Goal: Task Accomplishment & Management: Use online tool/utility

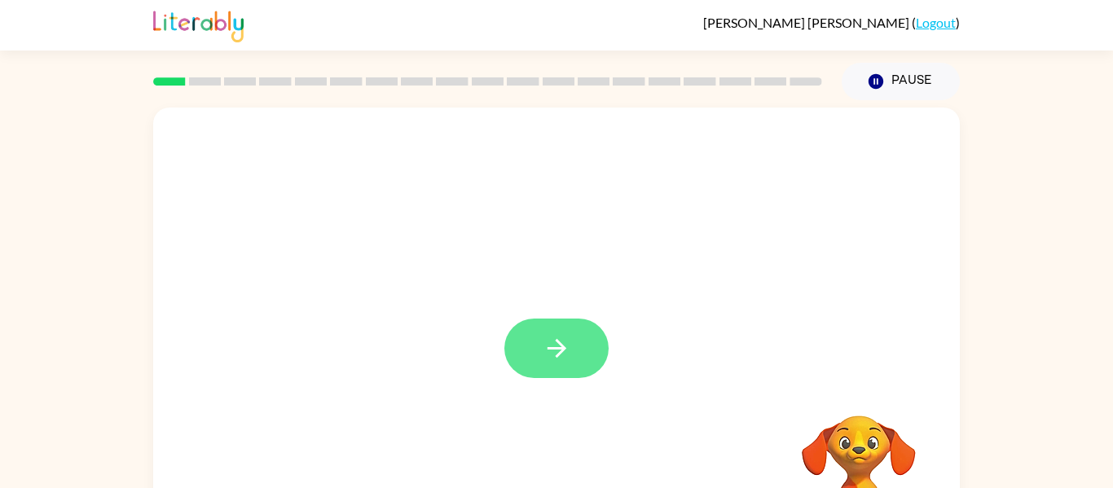
click at [591, 358] on button "button" at bounding box center [556, 348] width 104 height 59
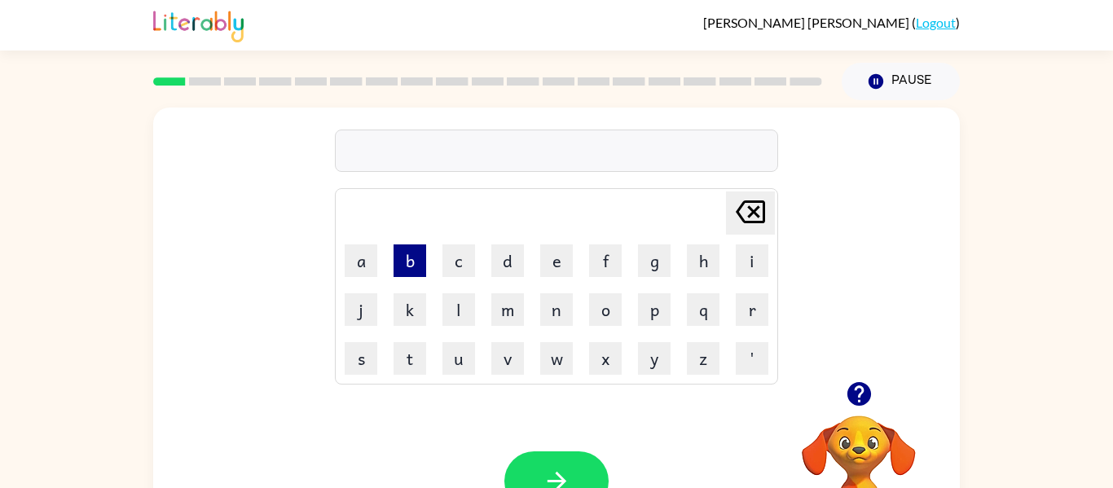
click at [410, 259] on button "b" at bounding box center [409, 260] width 33 height 33
click at [555, 263] on button "e" at bounding box center [556, 260] width 33 height 33
click at [644, 252] on button "g" at bounding box center [654, 260] width 33 height 33
click at [855, 447] on video "Your browser must support playing .mp4 files to use Literably. Please try using…" at bounding box center [858, 471] width 163 height 163
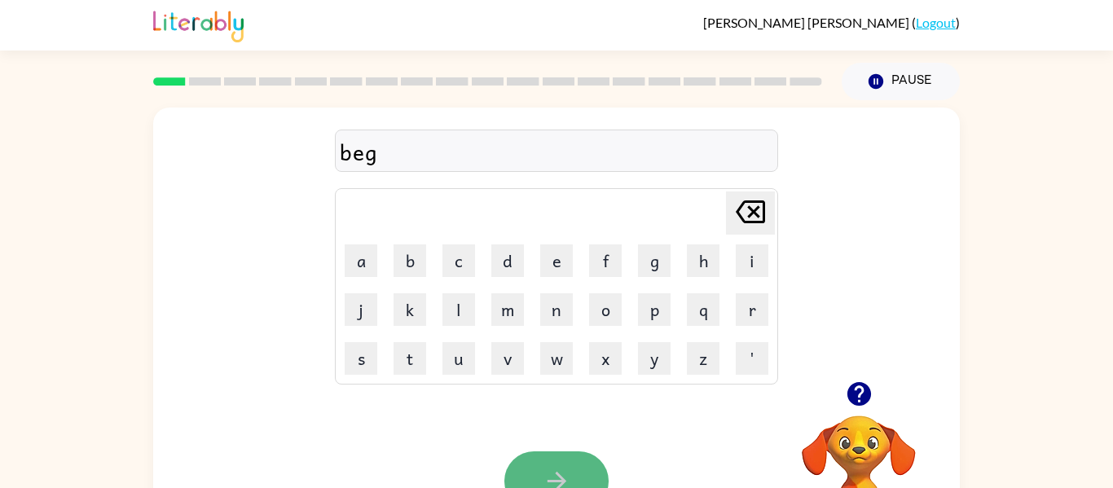
click at [583, 477] on button "button" at bounding box center [556, 480] width 104 height 59
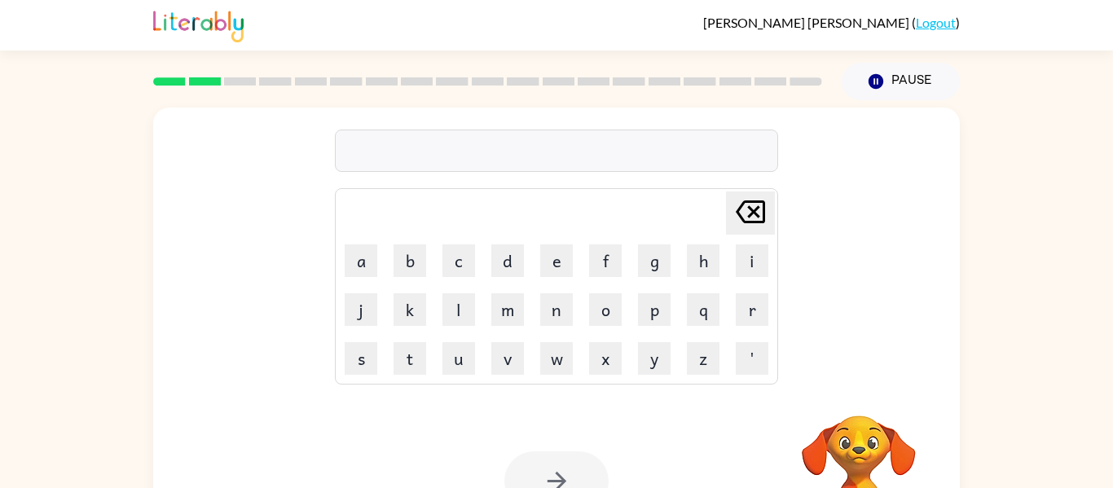
click at [583, 477] on div at bounding box center [556, 480] width 104 height 59
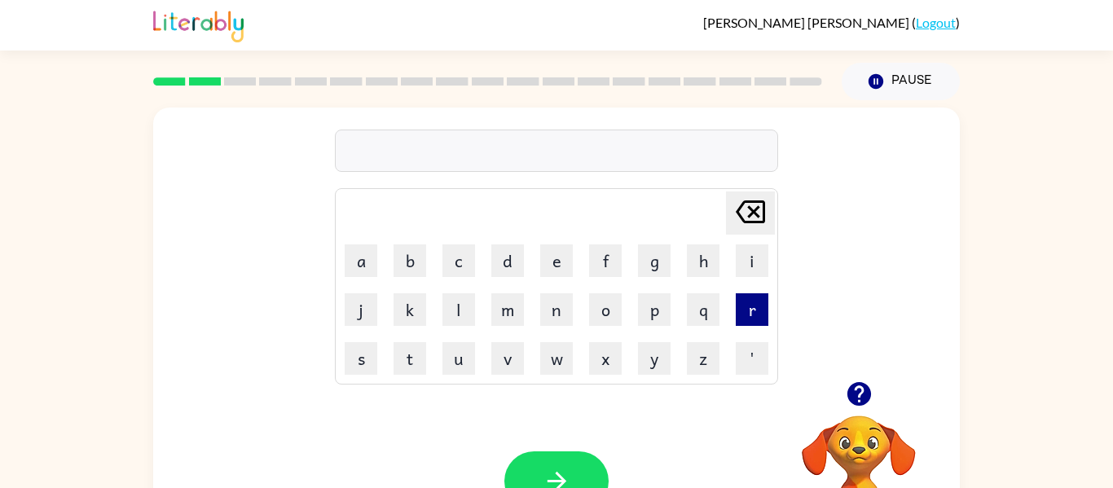
click at [739, 319] on button "r" at bounding box center [752, 309] width 33 height 33
click at [760, 270] on button "i" at bounding box center [752, 260] width 33 height 33
click at [655, 309] on button "p" at bounding box center [654, 309] width 33 height 33
click at [576, 463] on button "button" at bounding box center [556, 480] width 104 height 59
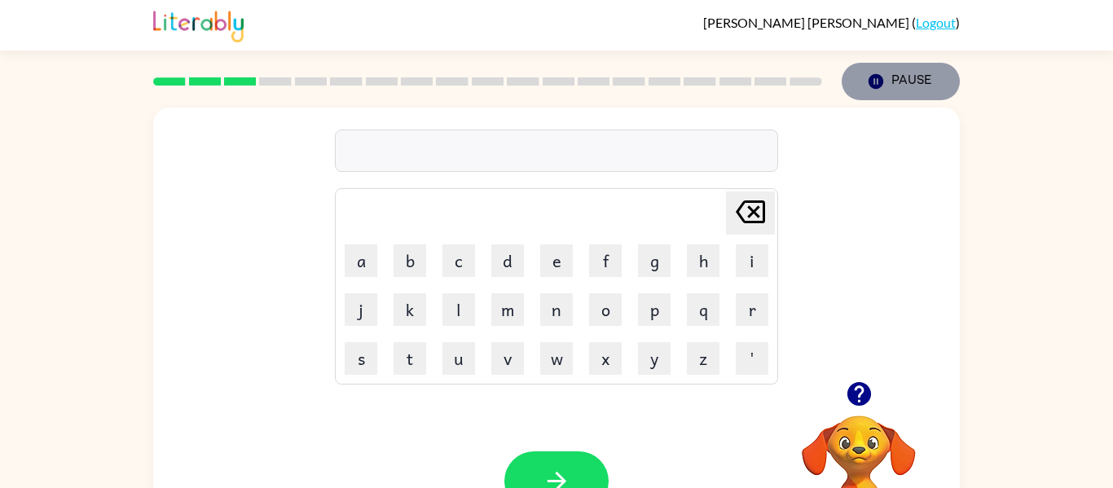
click at [927, 75] on button "Pause Pause" at bounding box center [901, 81] width 118 height 37
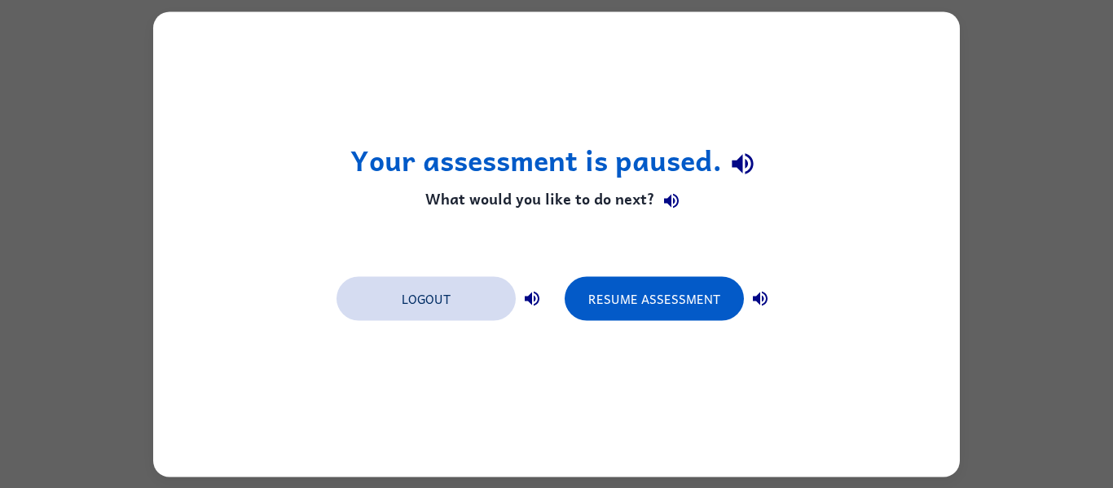
click at [418, 296] on button "Logout" at bounding box center [425, 298] width 179 height 44
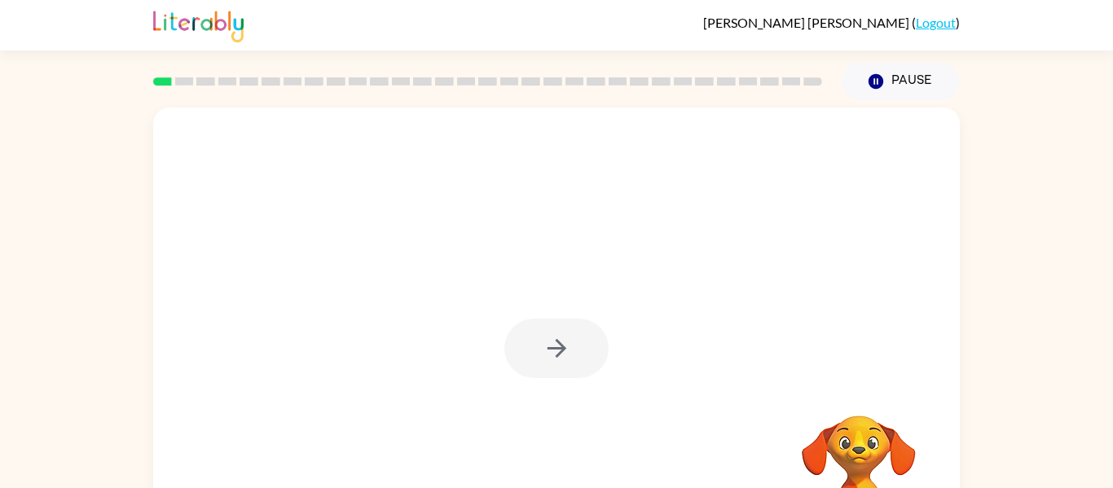
click at [542, 365] on div at bounding box center [556, 348] width 104 height 59
click at [543, 366] on div at bounding box center [556, 348] width 104 height 59
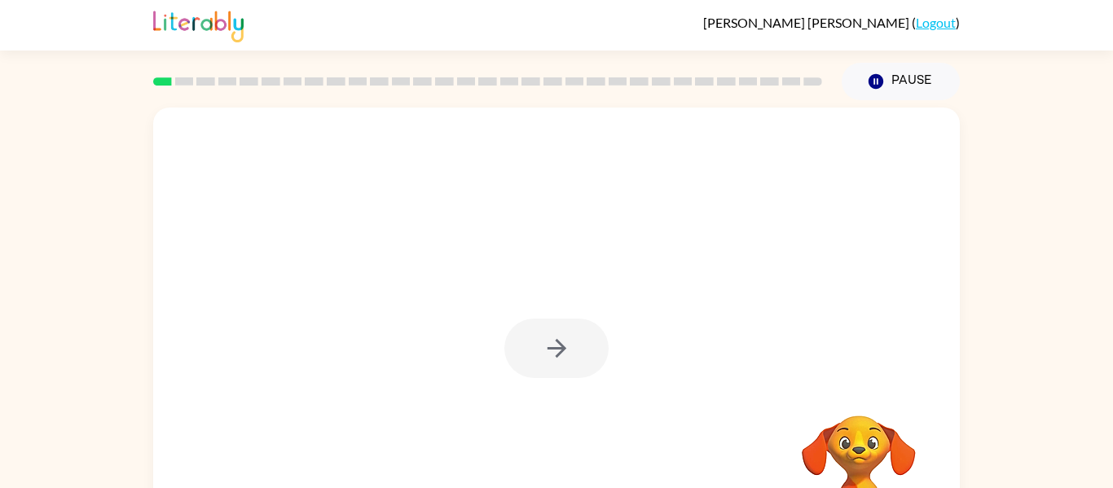
click at [543, 366] on div at bounding box center [556, 348] width 104 height 59
click at [543, 366] on button "button" at bounding box center [556, 348] width 104 height 59
click at [543, 366] on div at bounding box center [556, 348] width 104 height 59
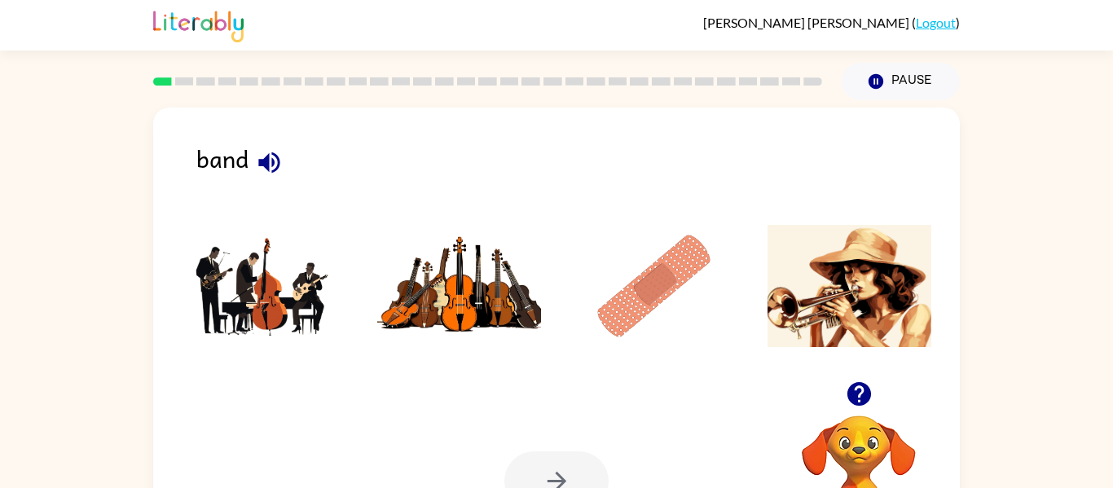
click at [499, 232] on img at bounding box center [459, 286] width 165 height 122
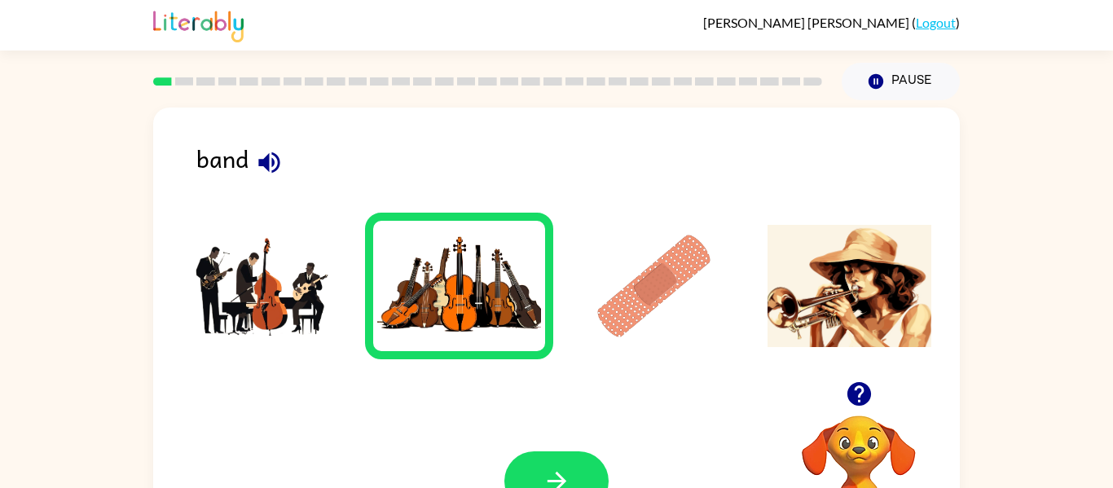
click at [319, 279] on img at bounding box center [264, 286] width 165 height 122
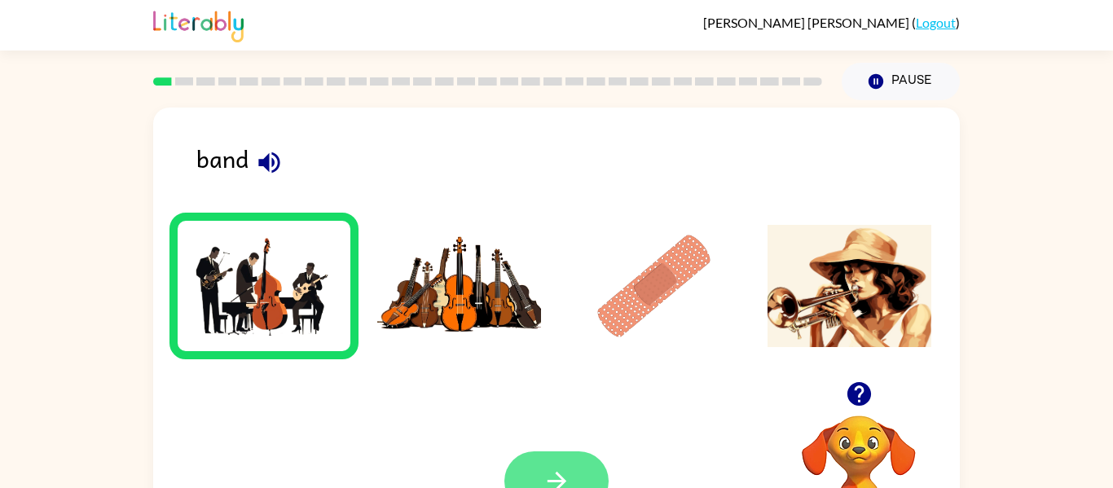
click at [584, 465] on button "button" at bounding box center [556, 480] width 104 height 59
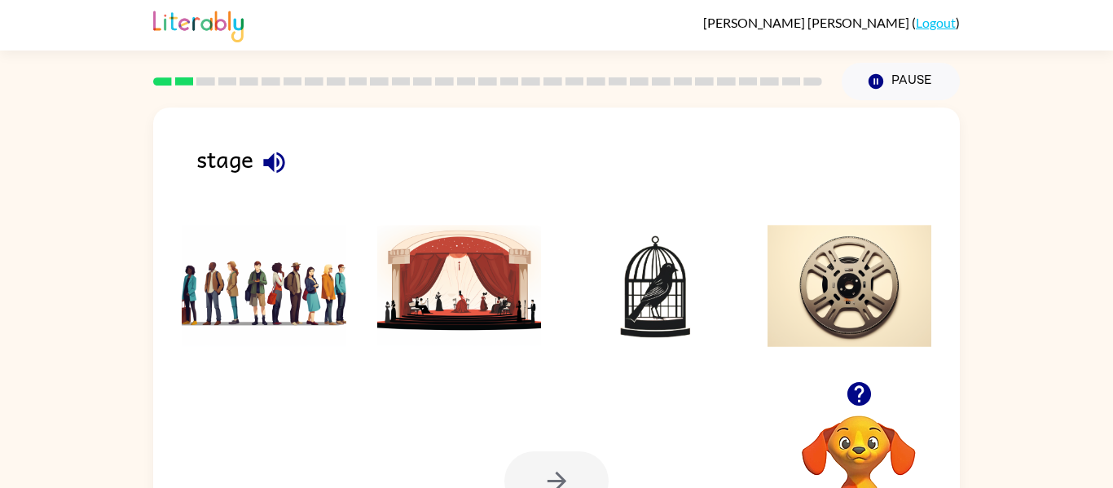
click at [419, 265] on img at bounding box center [459, 286] width 165 height 122
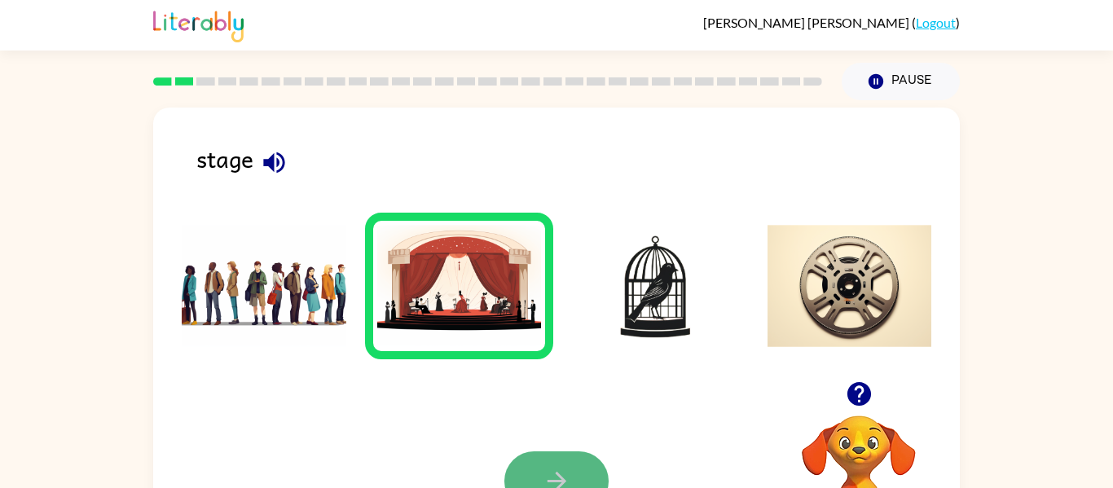
click at [552, 464] on button "button" at bounding box center [556, 480] width 104 height 59
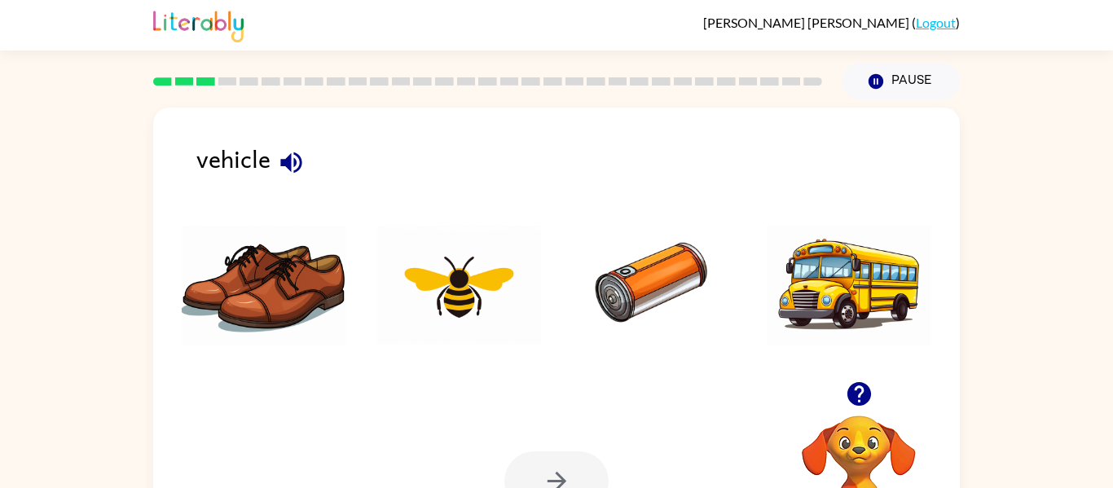
click at [807, 244] on img at bounding box center [849, 286] width 165 height 122
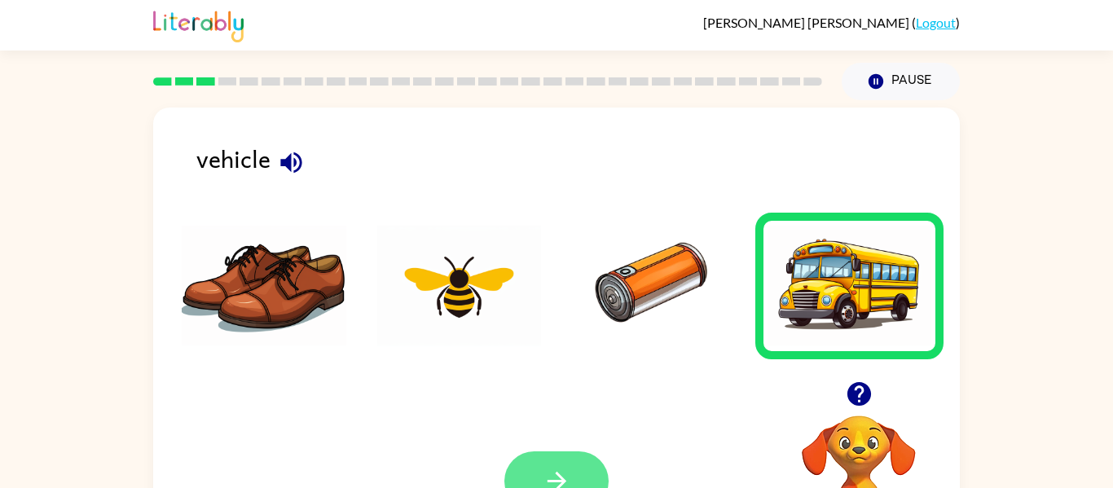
click at [547, 470] on icon "button" at bounding box center [557, 481] width 29 height 29
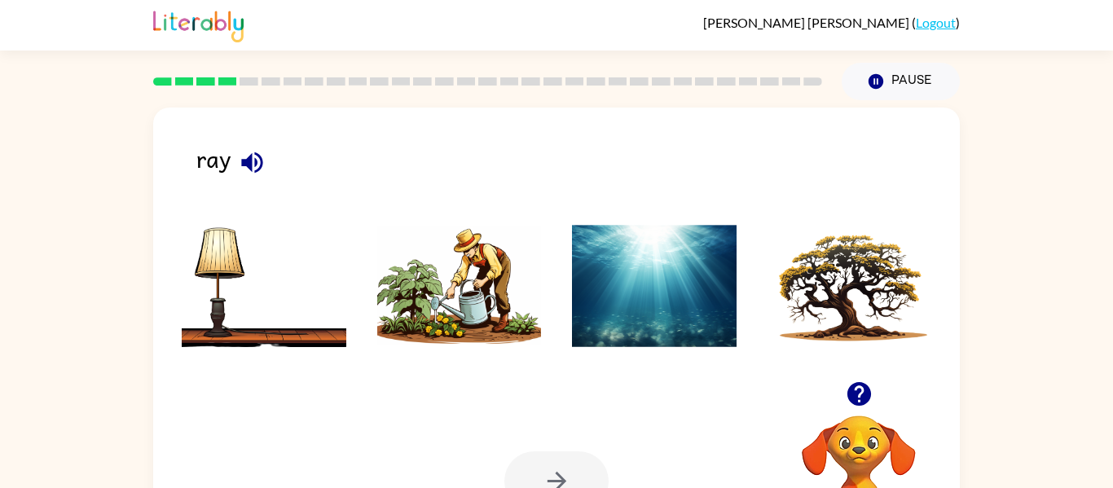
click at [560, 316] on li at bounding box center [654, 286] width 189 height 147
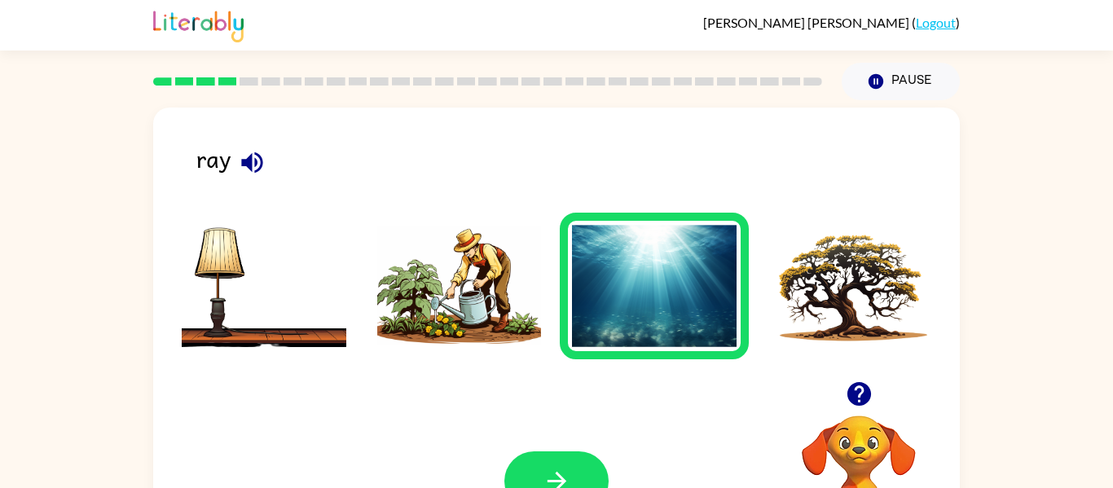
click at [560, 316] on li at bounding box center [654, 286] width 189 height 147
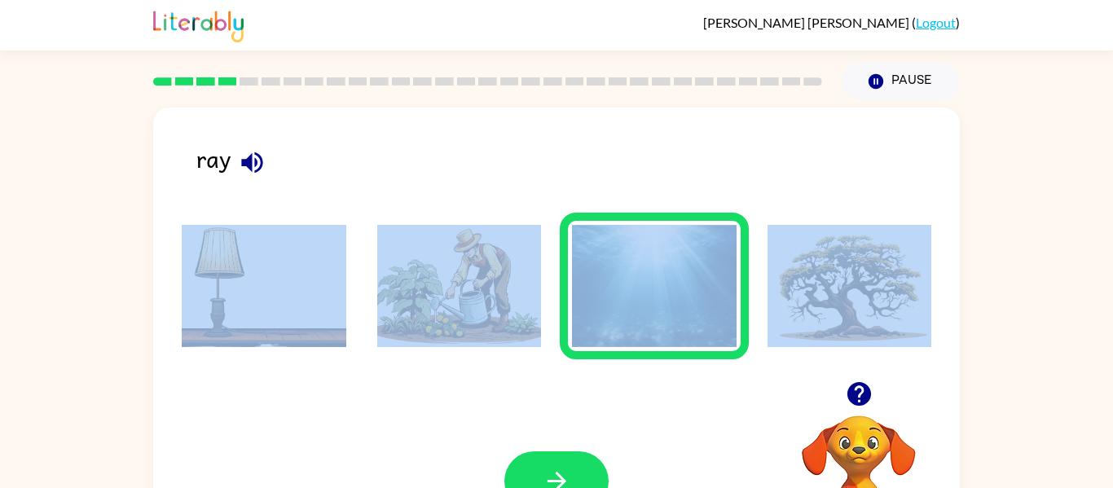
click at [520, 310] on img at bounding box center [459, 286] width 165 height 122
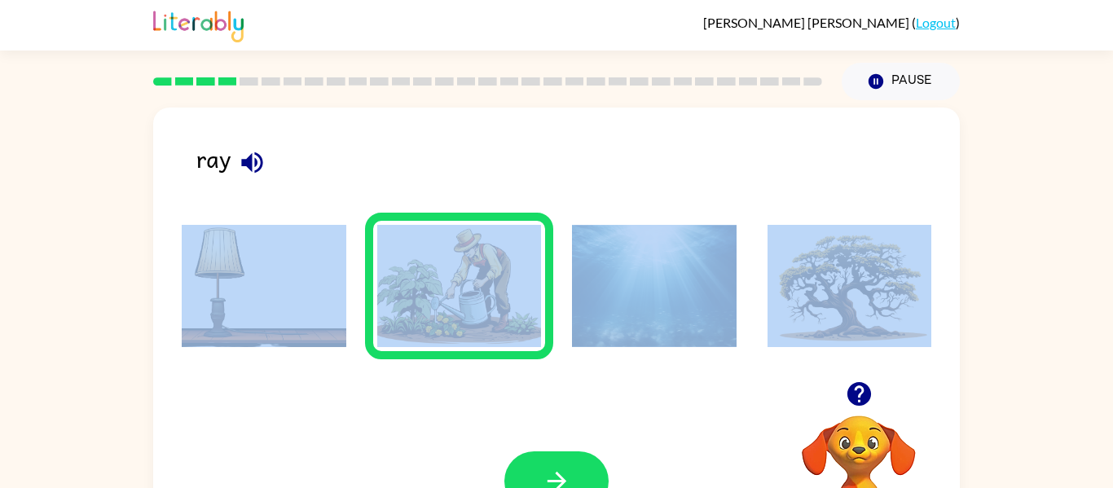
click at [667, 296] on img at bounding box center [654, 286] width 165 height 122
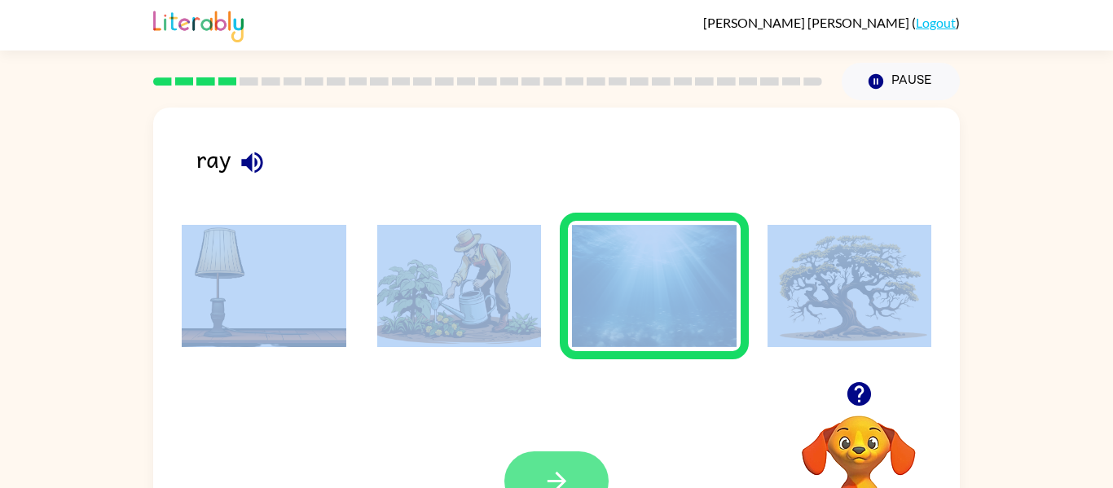
click at [550, 469] on icon "button" at bounding box center [557, 481] width 29 height 29
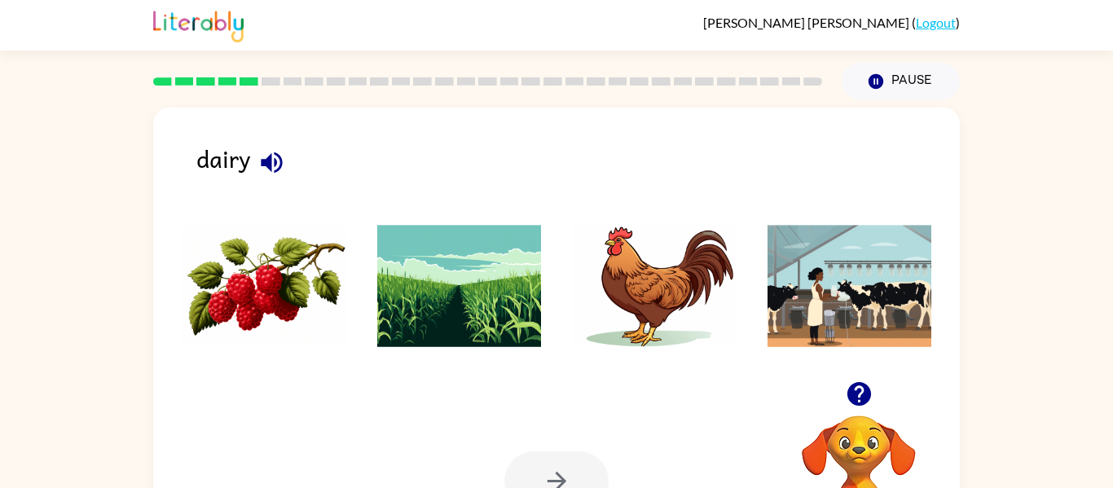
click at [235, 309] on img at bounding box center [264, 286] width 165 height 122
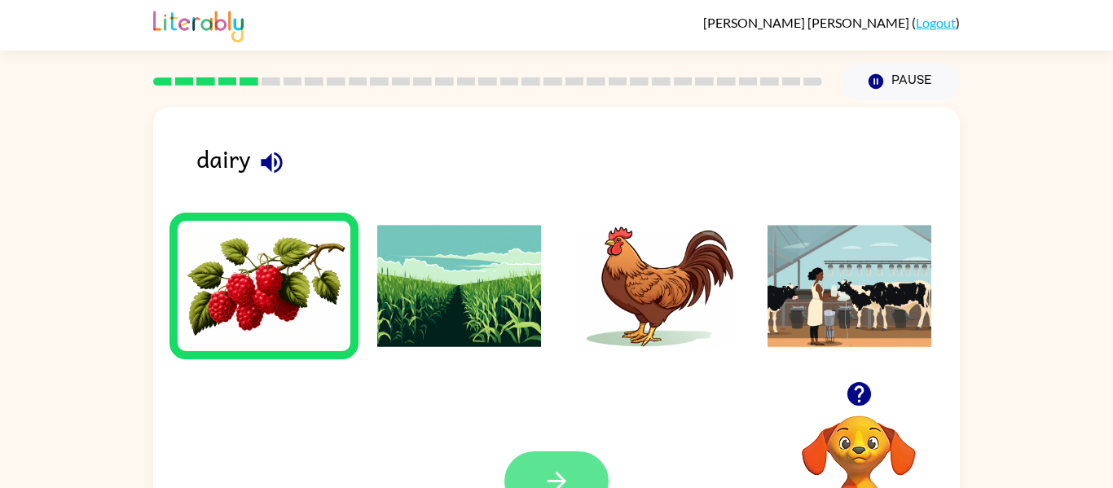
click at [583, 477] on button "button" at bounding box center [556, 480] width 104 height 59
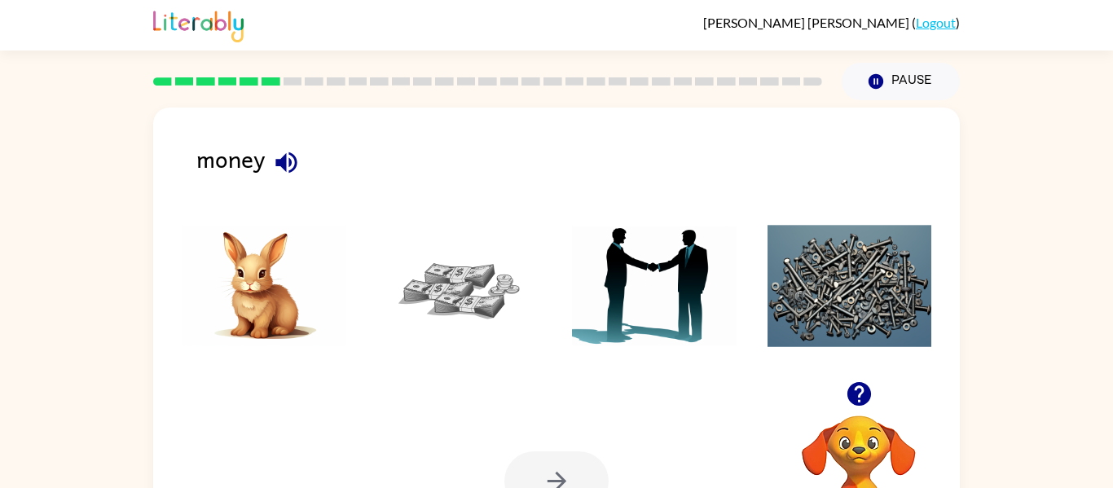
click at [456, 284] on img at bounding box center [459, 286] width 165 height 122
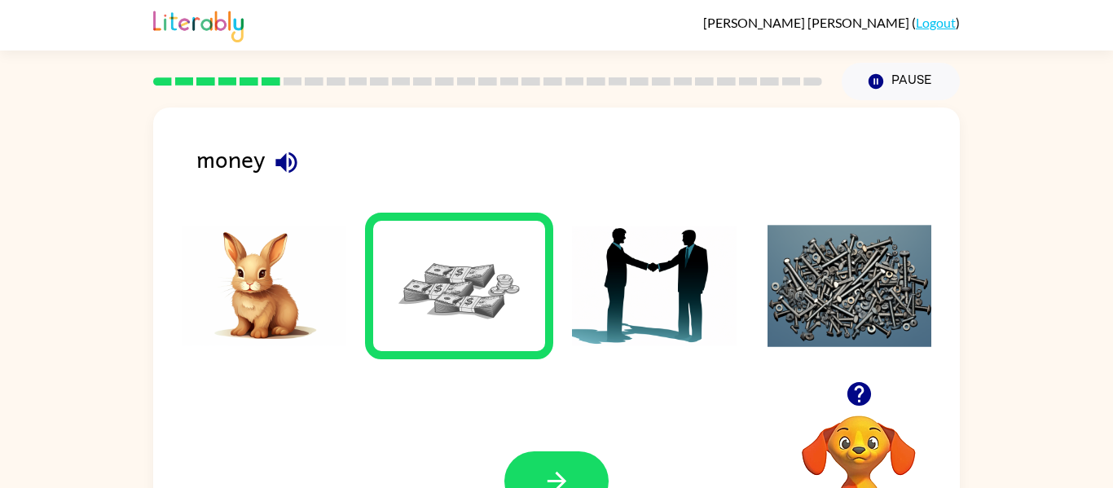
click at [525, 450] on div "Your browser must support playing .mp4 files to use Literably. Please try using…" at bounding box center [556, 480] width 807 height 183
click at [534, 462] on button "button" at bounding box center [556, 480] width 104 height 59
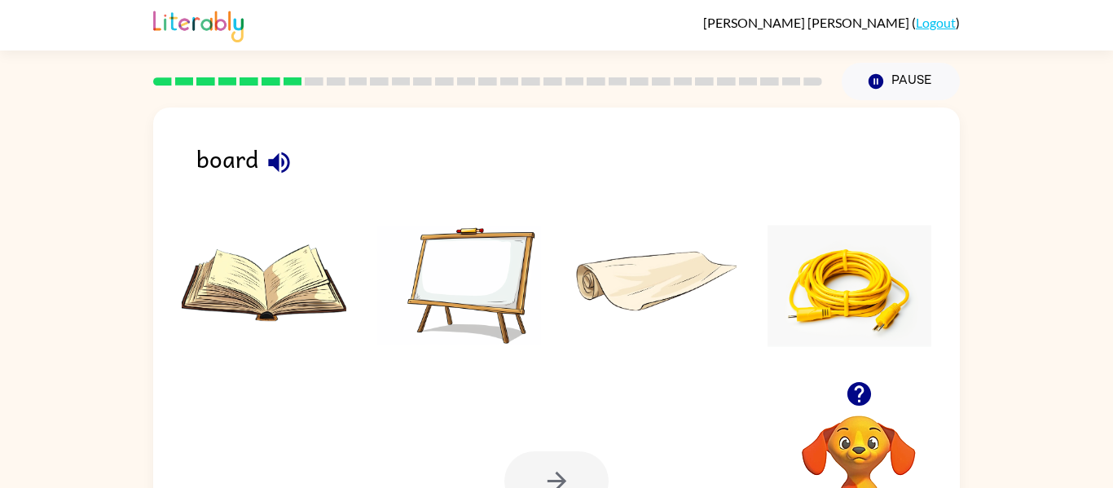
click at [402, 270] on img at bounding box center [459, 286] width 165 height 122
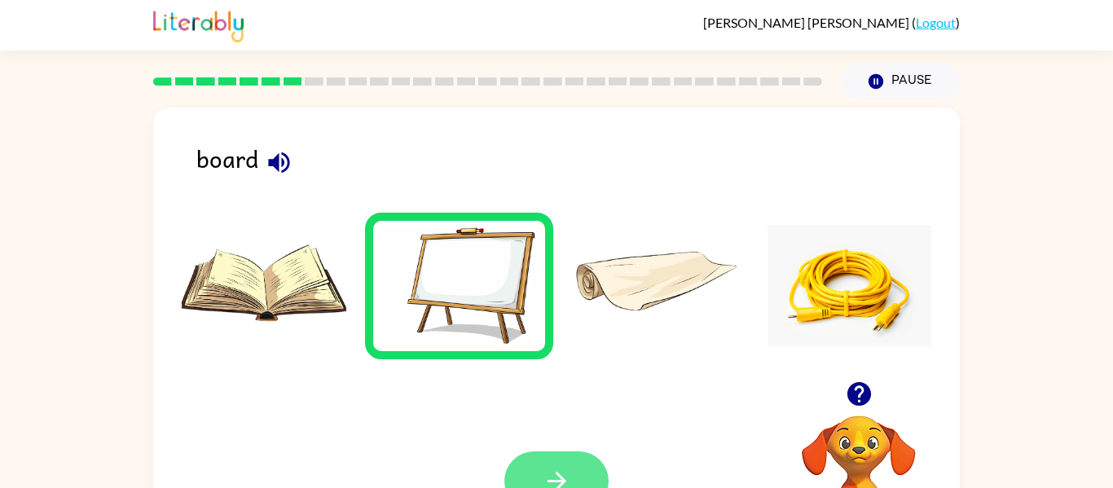
click at [545, 487] on icon "button" at bounding box center [557, 481] width 29 height 29
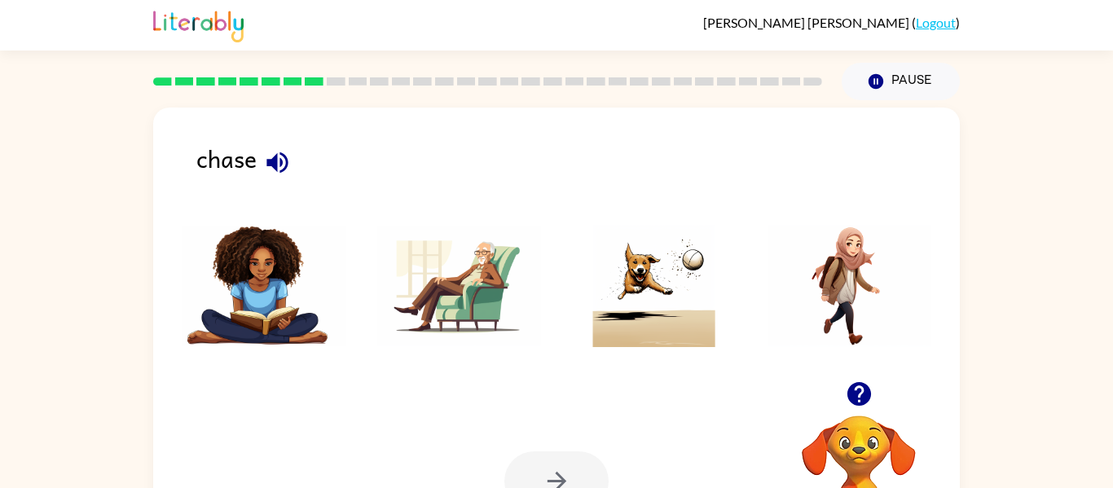
click at [669, 253] on img at bounding box center [654, 286] width 165 height 122
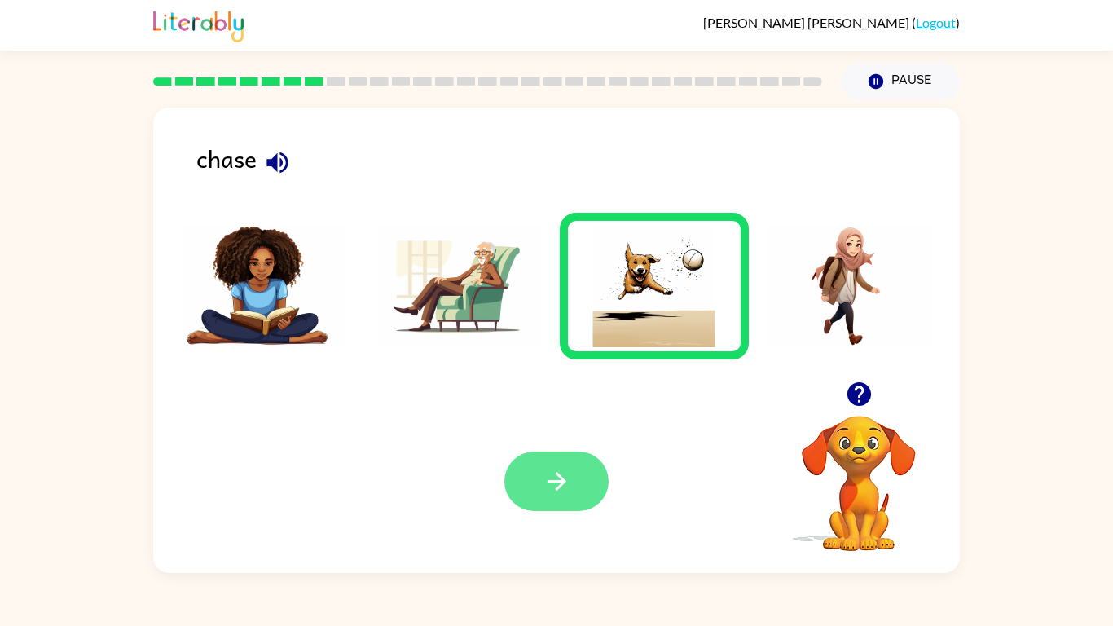
click at [564, 462] on button "button" at bounding box center [556, 480] width 104 height 59
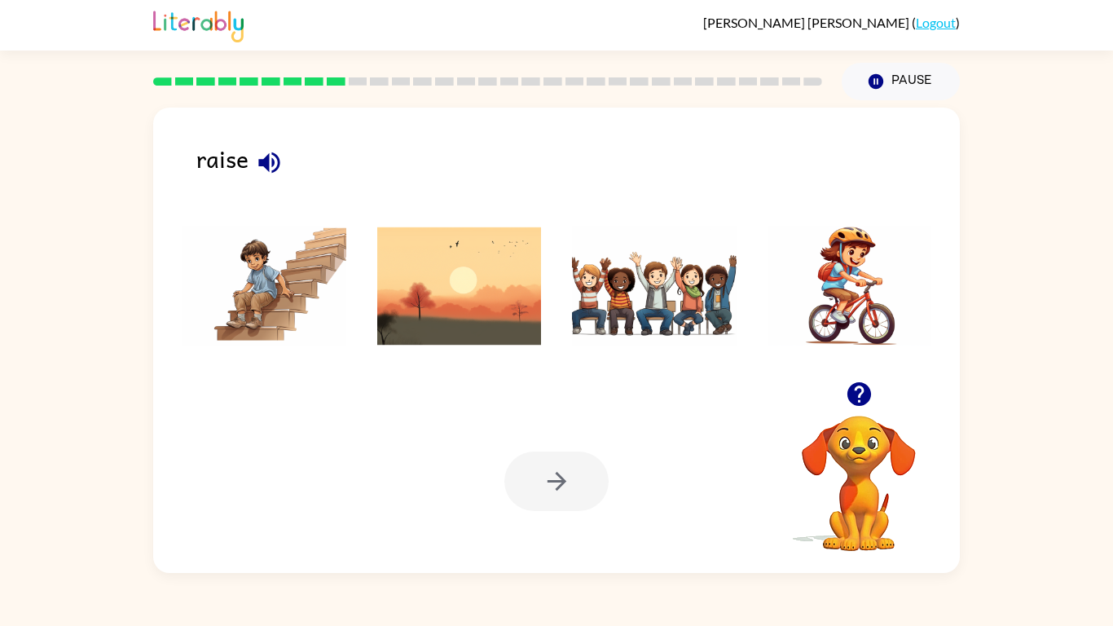
click at [610, 326] on img at bounding box center [654, 286] width 165 height 122
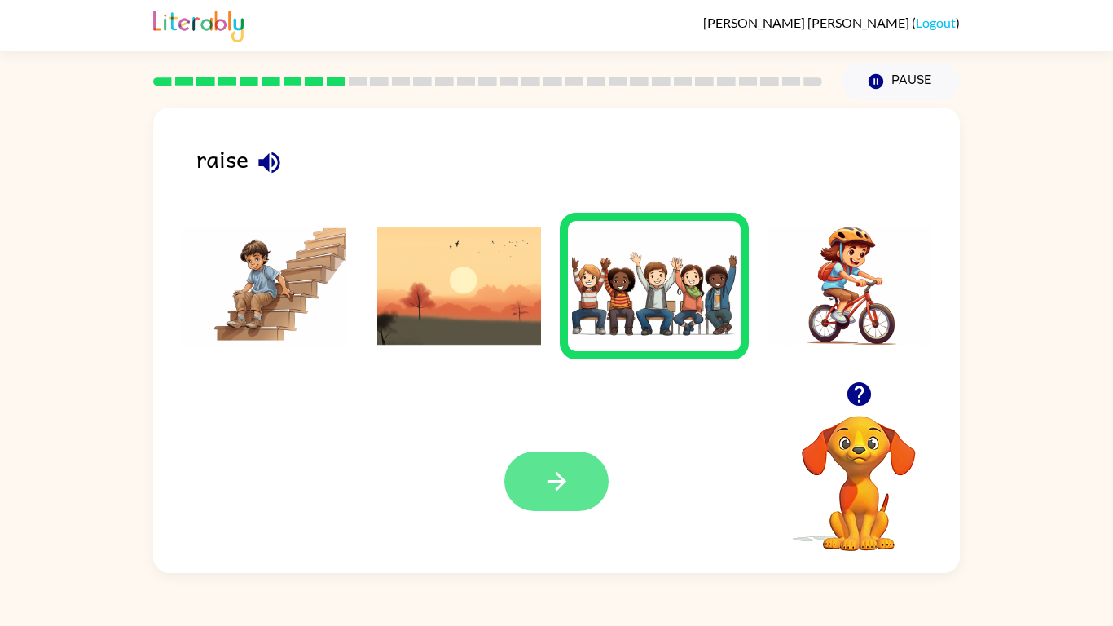
click at [567, 487] on icon "button" at bounding box center [557, 481] width 29 height 29
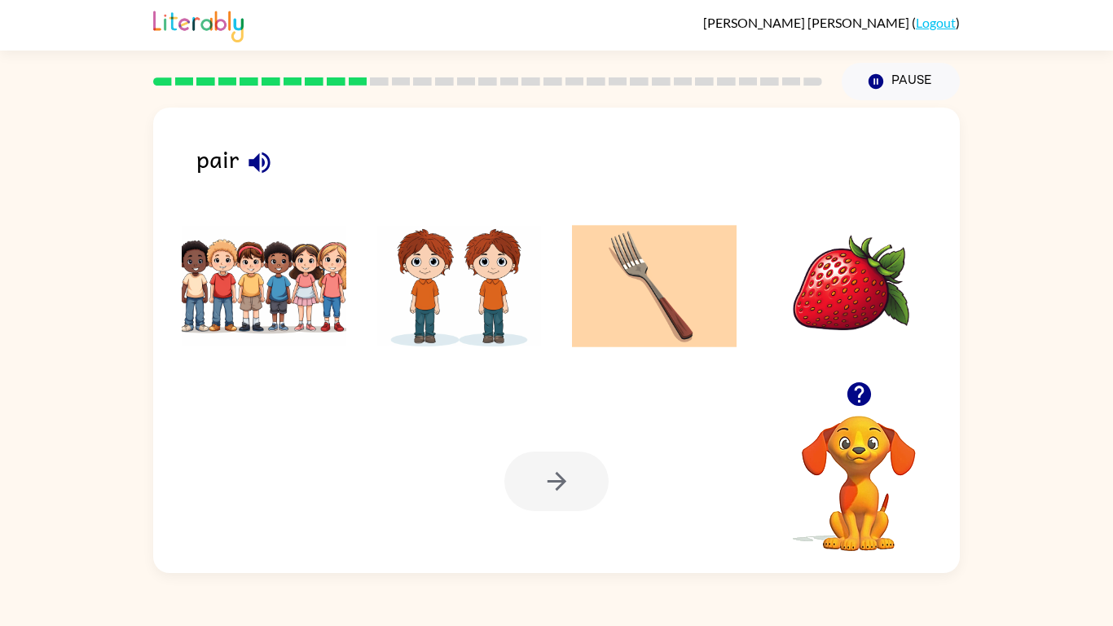
click at [380, 271] on img at bounding box center [459, 286] width 165 height 122
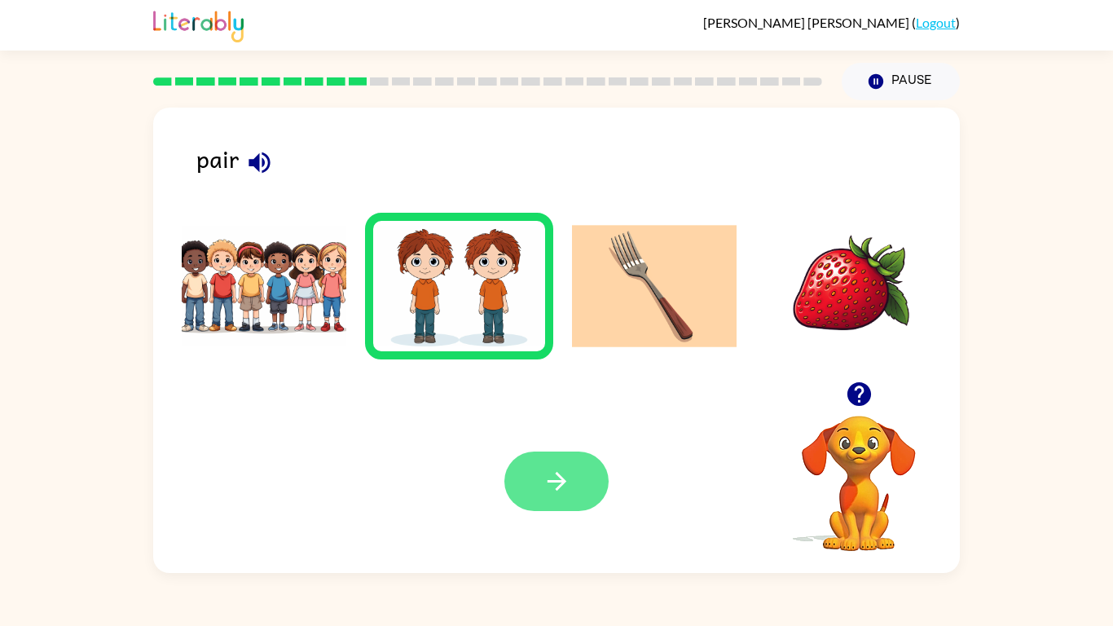
click at [543, 487] on icon "button" at bounding box center [557, 481] width 29 height 29
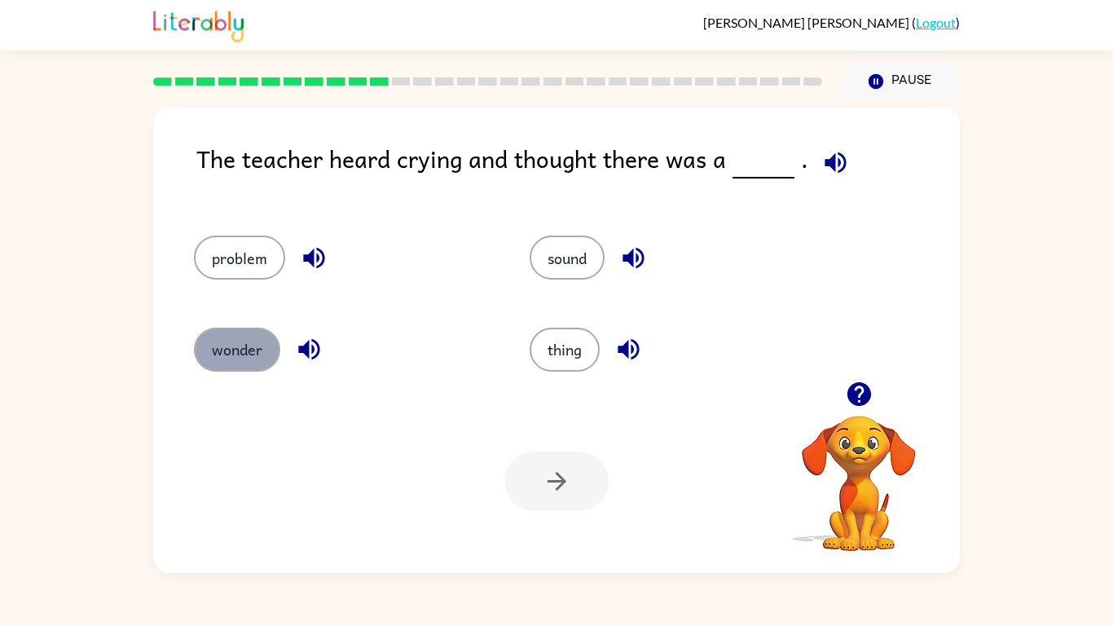
click at [241, 367] on button "wonder" at bounding box center [237, 350] width 86 height 44
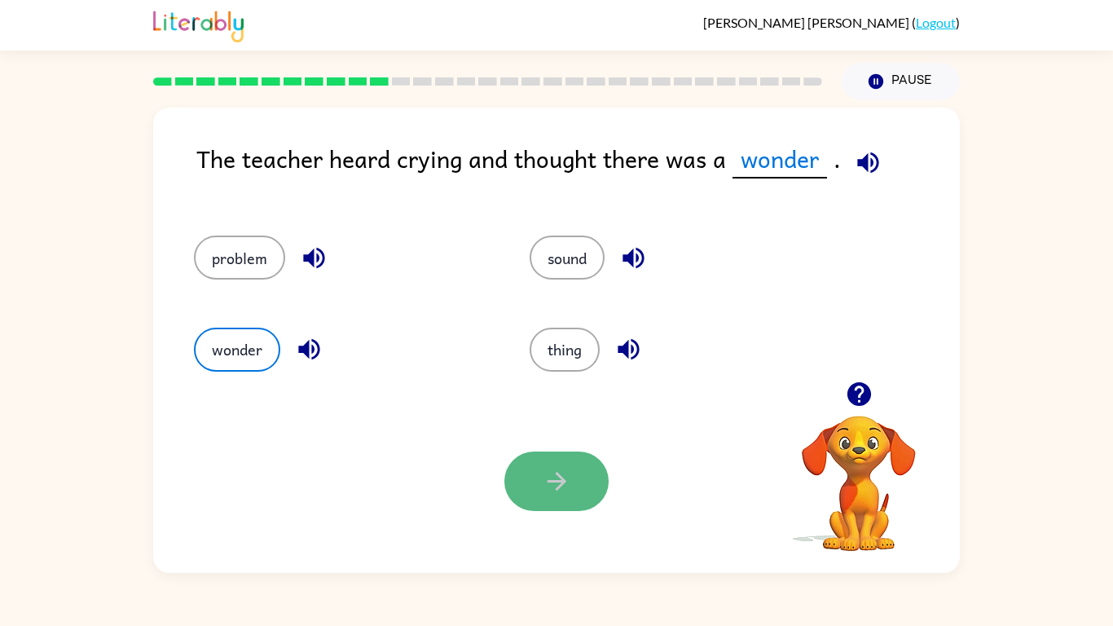
click at [556, 487] on button "button" at bounding box center [556, 480] width 104 height 59
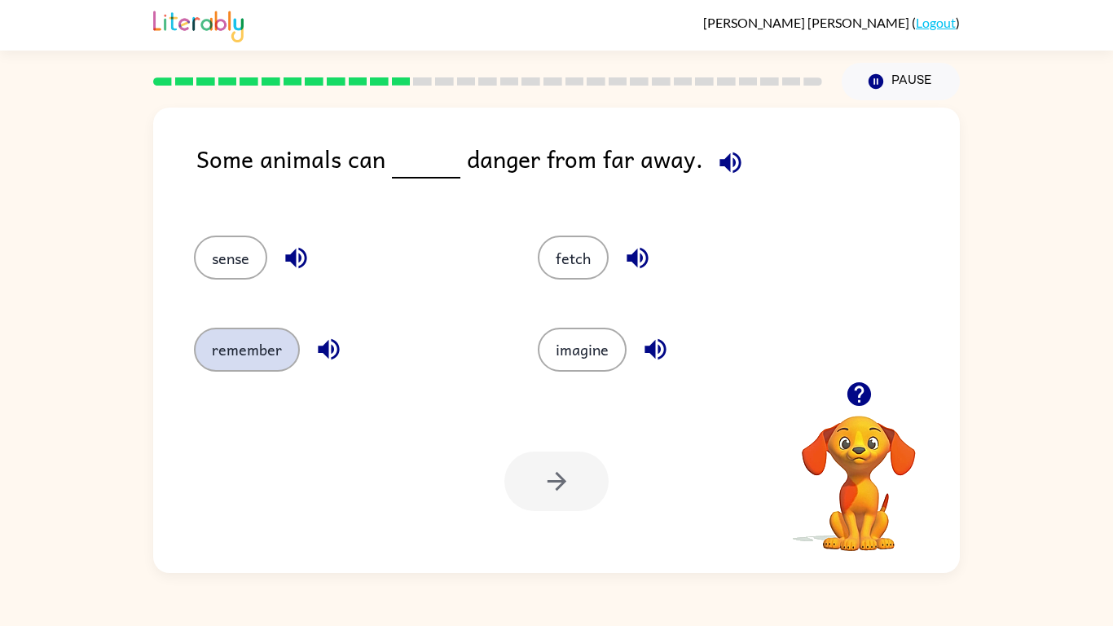
click at [218, 348] on button "remember" at bounding box center [247, 350] width 106 height 44
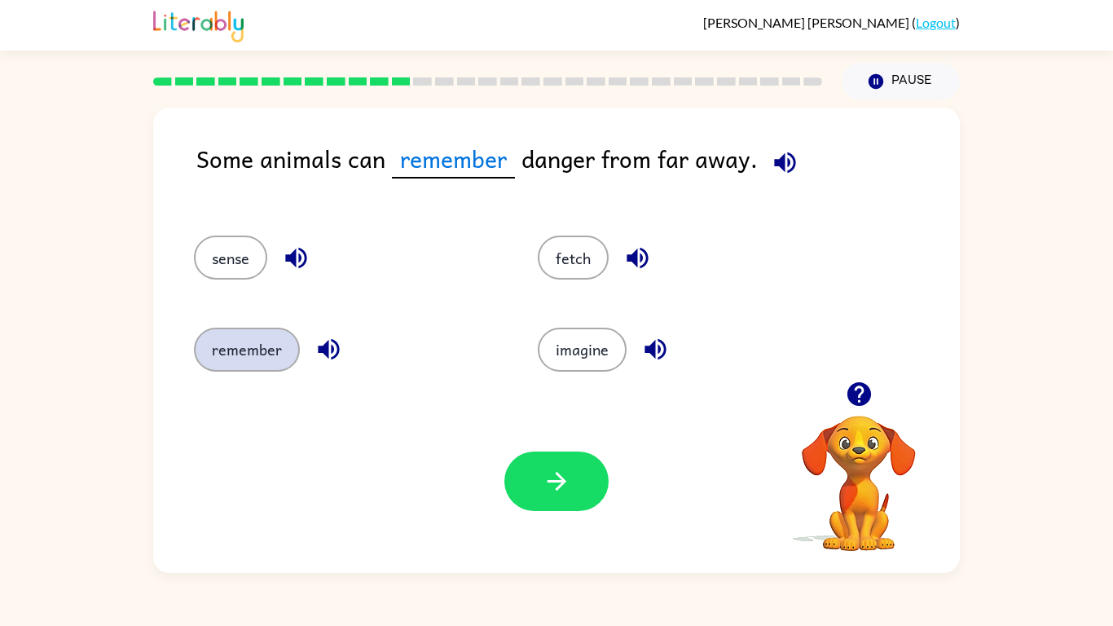
click at [218, 348] on button "remember" at bounding box center [247, 350] width 106 height 44
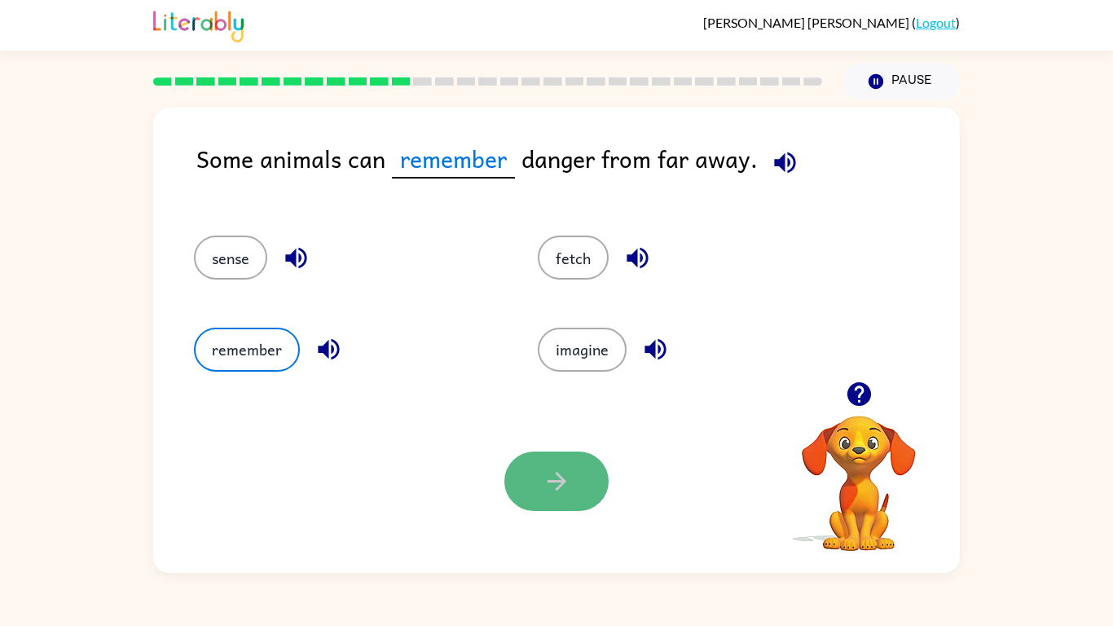
click at [565, 468] on icon "button" at bounding box center [557, 481] width 29 height 29
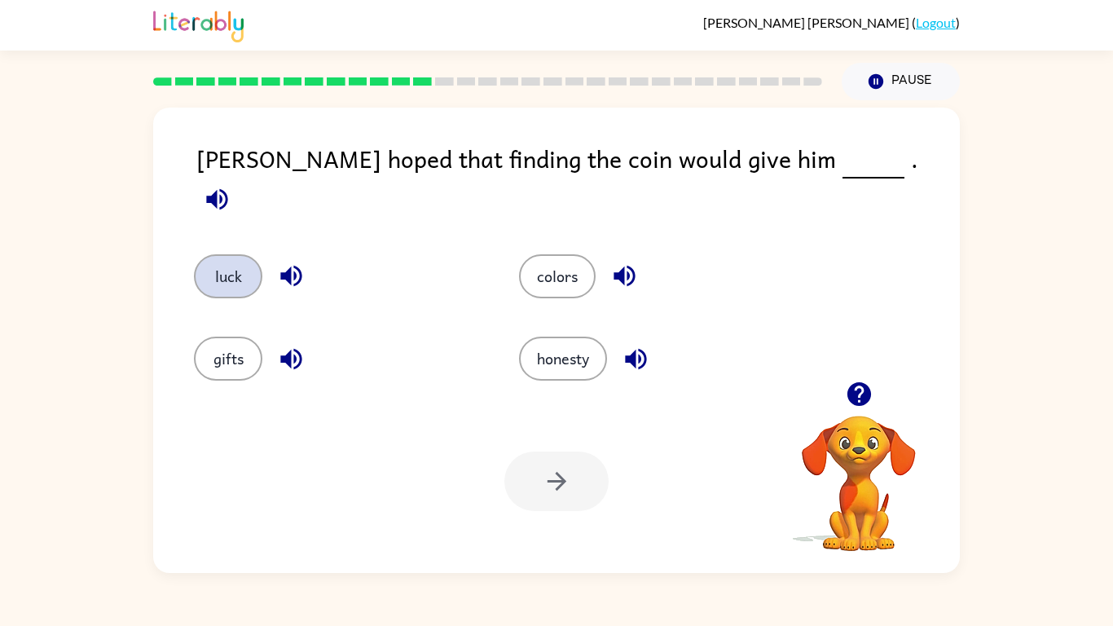
click at [219, 264] on button "luck" at bounding box center [228, 276] width 68 height 44
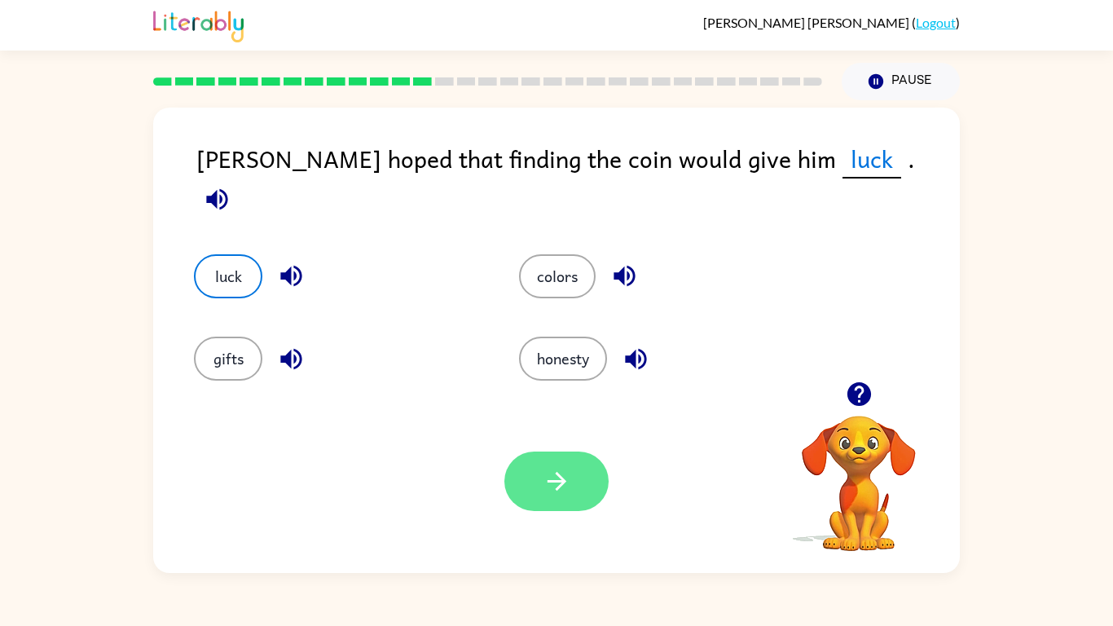
click at [520, 455] on button "button" at bounding box center [556, 480] width 104 height 59
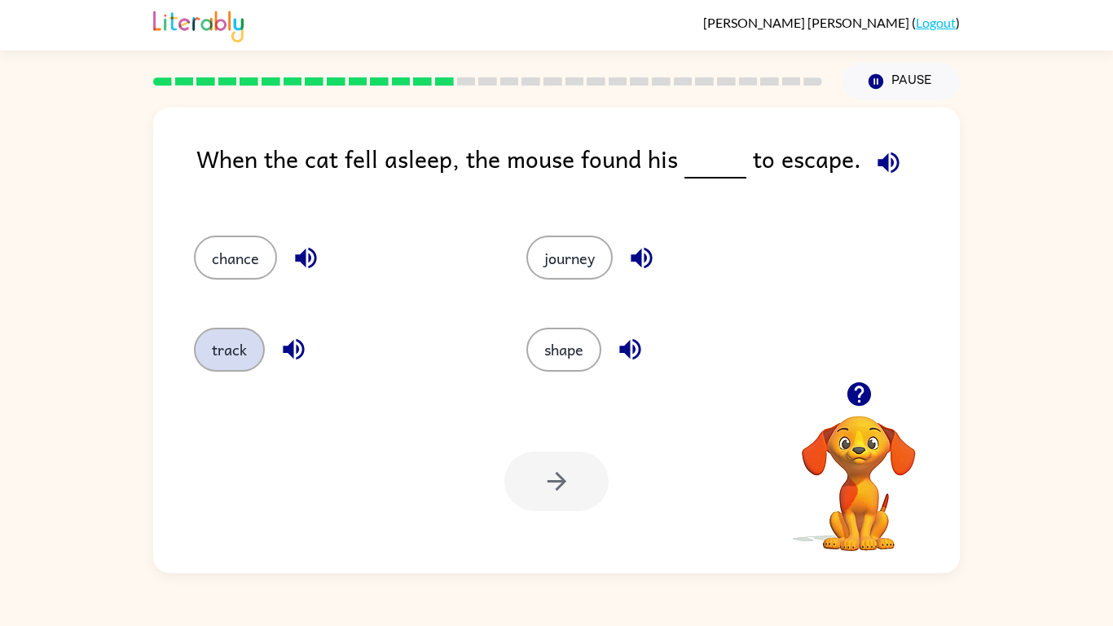
click at [243, 333] on button "track" at bounding box center [229, 350] width 71 height 44
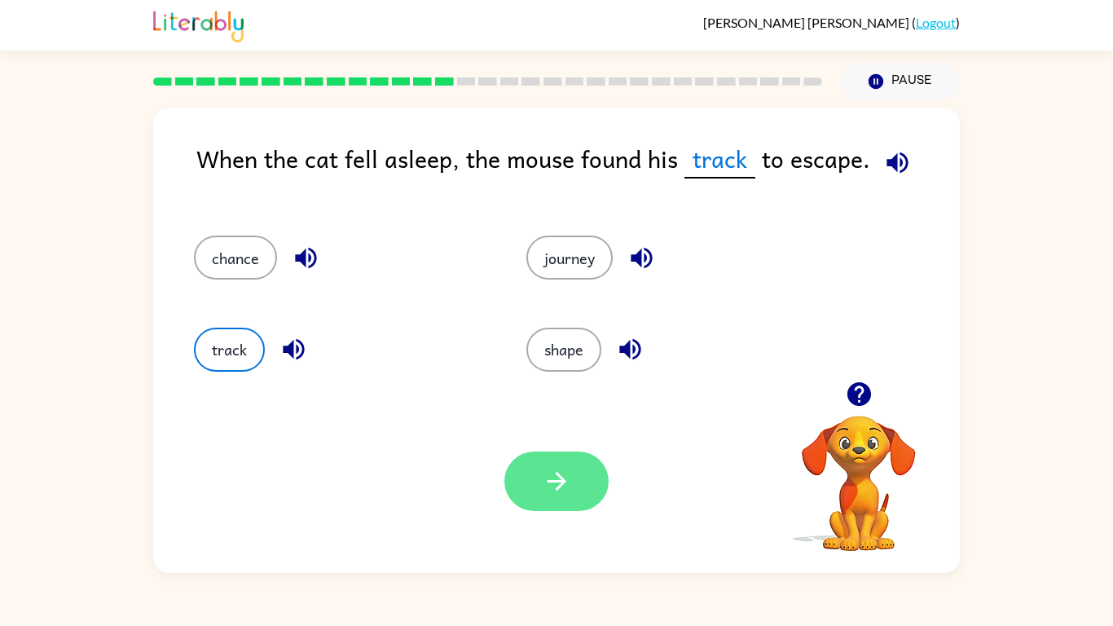
click at [586, 487] on button "button" at bounding box center [556, 480] width 104 height 59
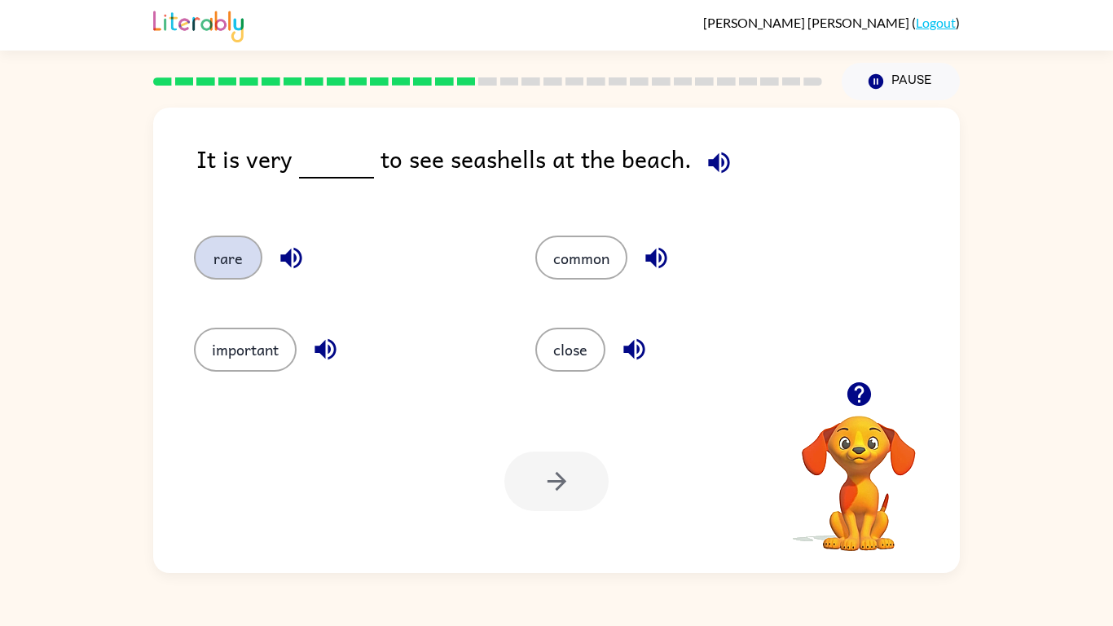
click at [245, 268] on button "rare" at bounding box center [228, 257] width 68 height 44
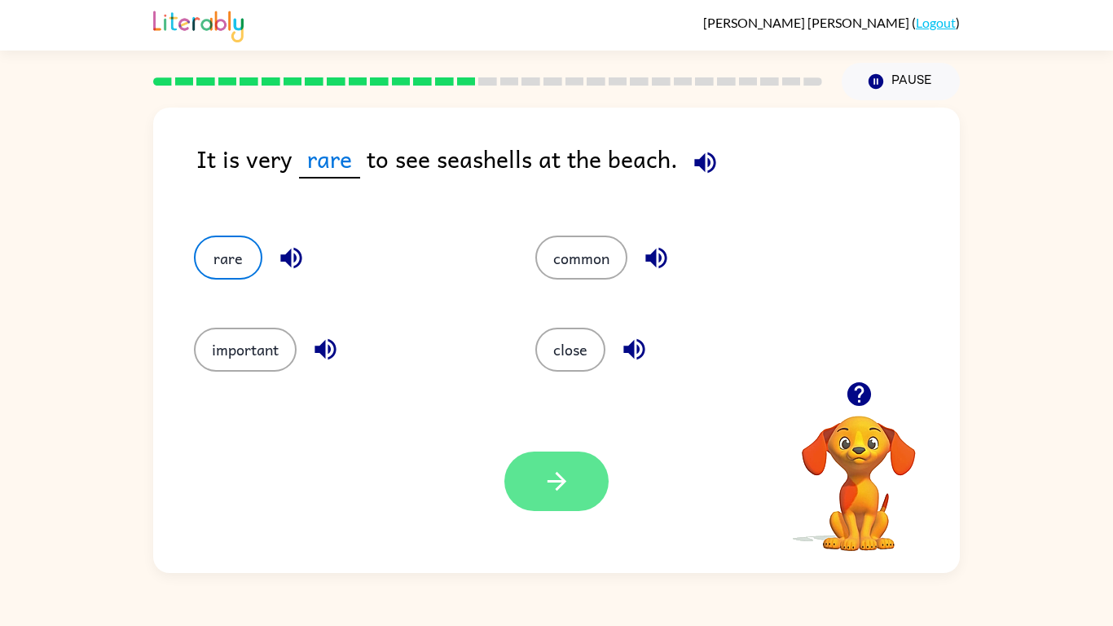
click at [558, 487] on button "button" at bounding box center [556, 480] width 104 height 59
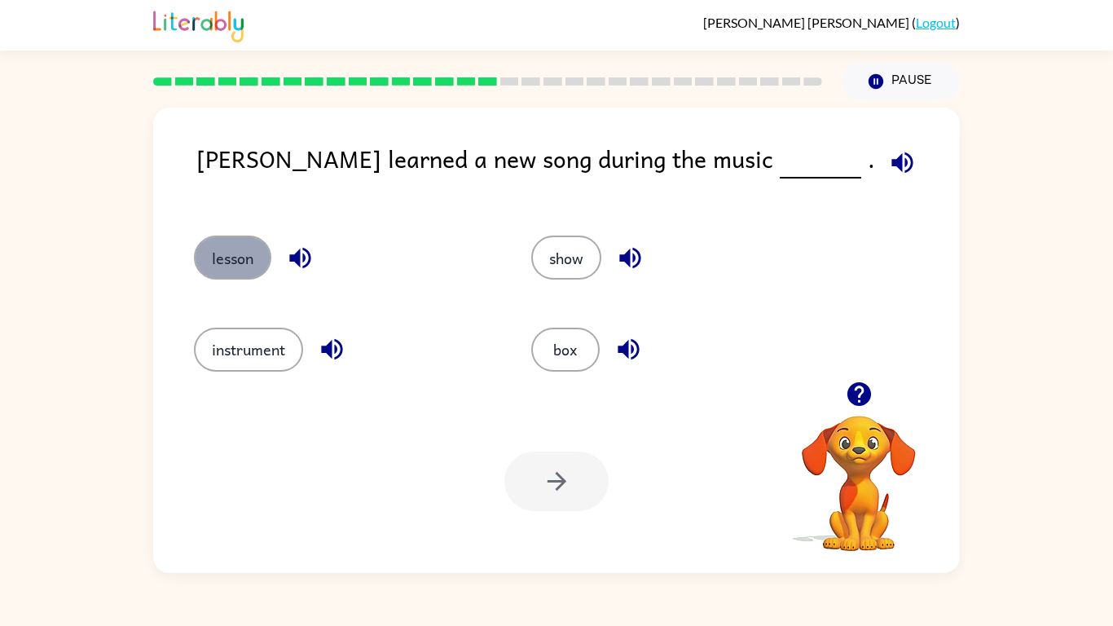
click at [240, 266] on button "lesson" at bounding box center [232, 257] width 77 height 44
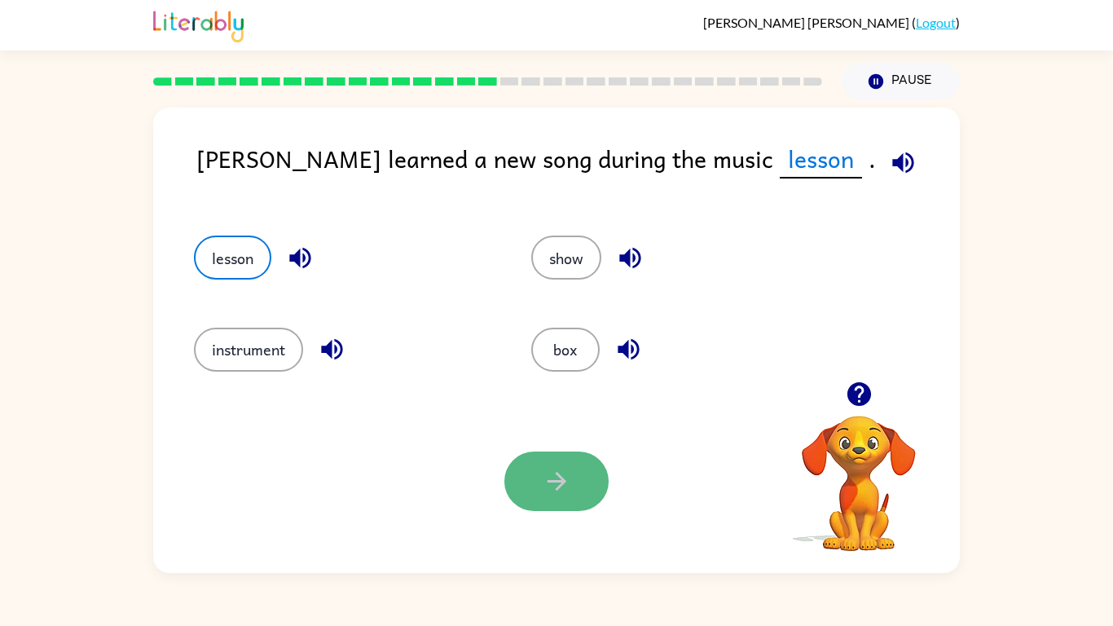
click at [564, 455] on button "button" at bounding box center [556, 480] width 104 height 59
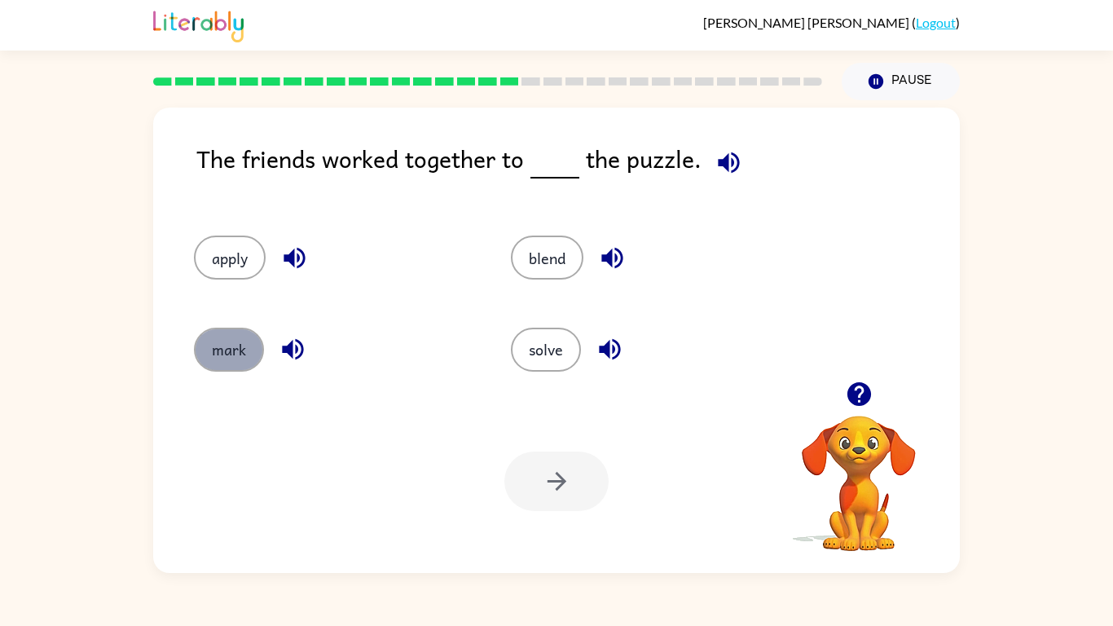
click at [250, 333] on button "mark" at bounding box center [229, 350] width 70 height 44
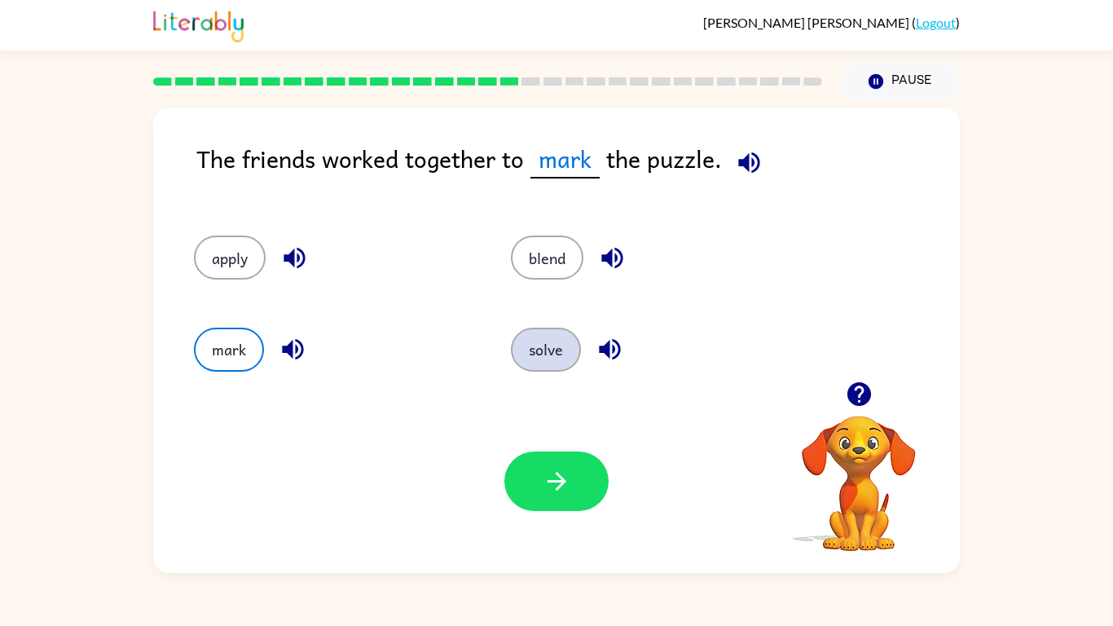
click at [533, 341] on button "solve" at bounding box center [546, 350] width 70 height 44
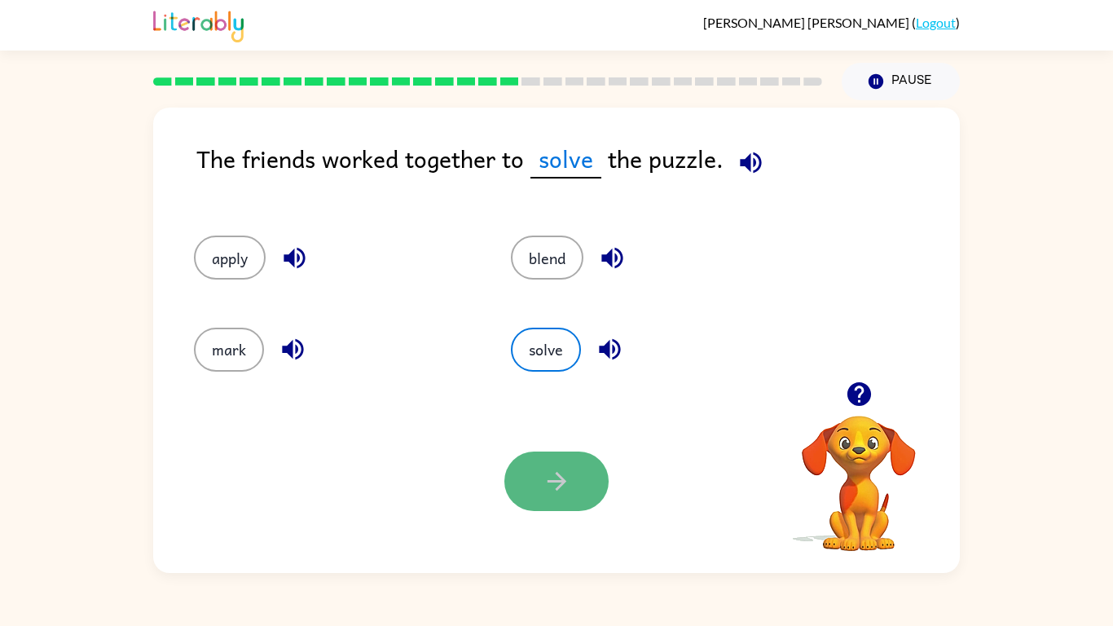
click at [534, 468] on button "button" at bounding box center [556, 480] width 104 height 59
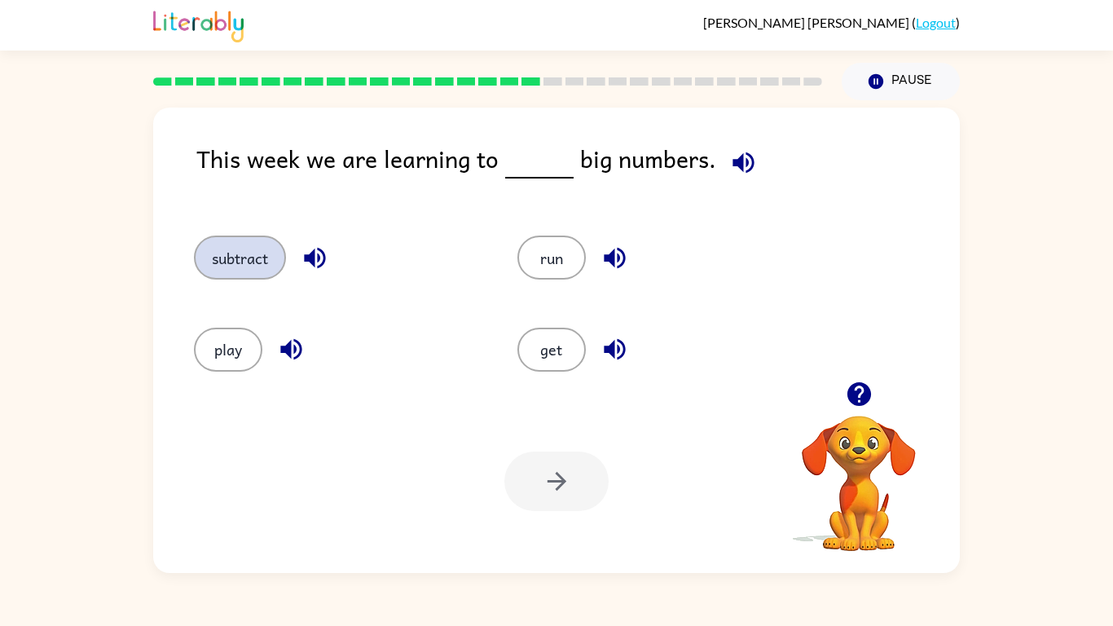
click at [270, 270] on button "subtract" at bounding box center [240, 257] width 92 height 44
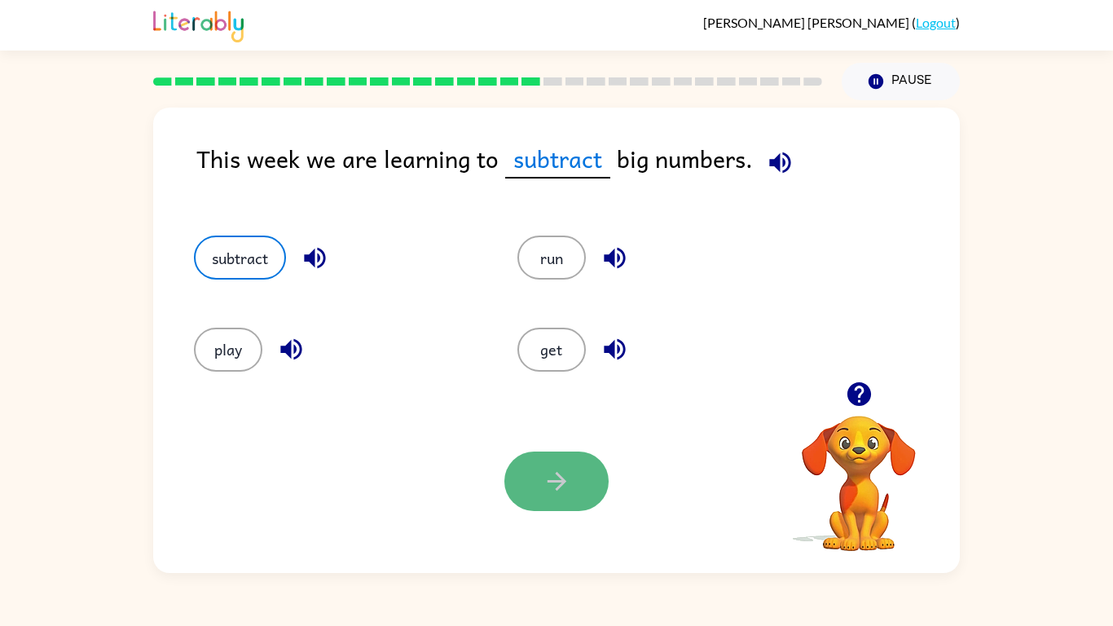
click at [552, 459] on button "button" at bounding box center [556, 480] width 104 height 59
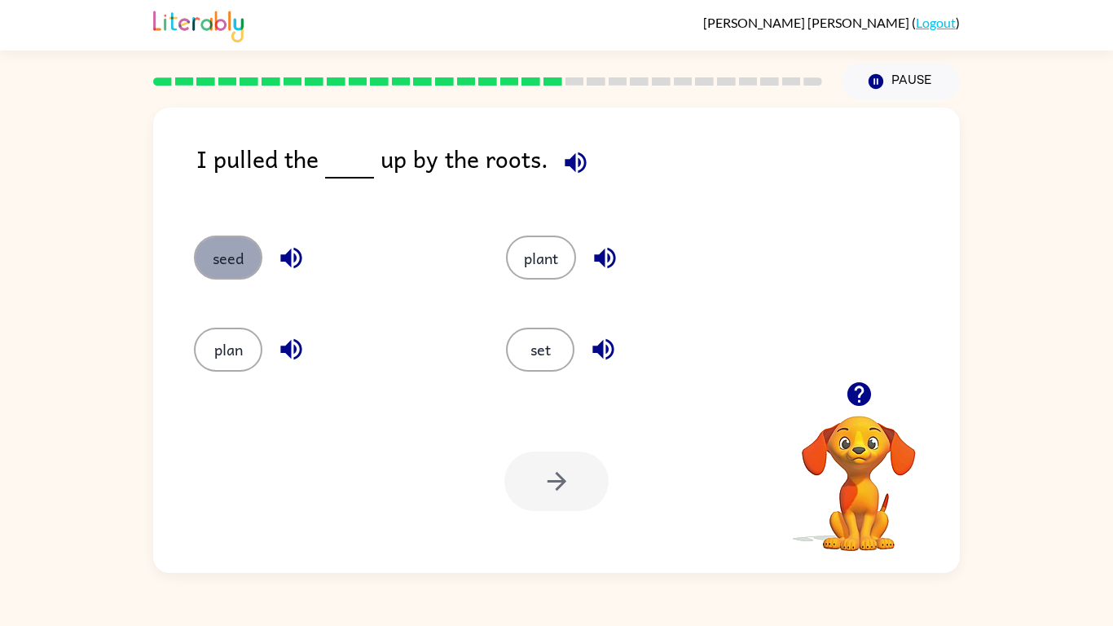
click at [254, 257] on button "seed" at bounding box center [228, 257] width 68 height 44
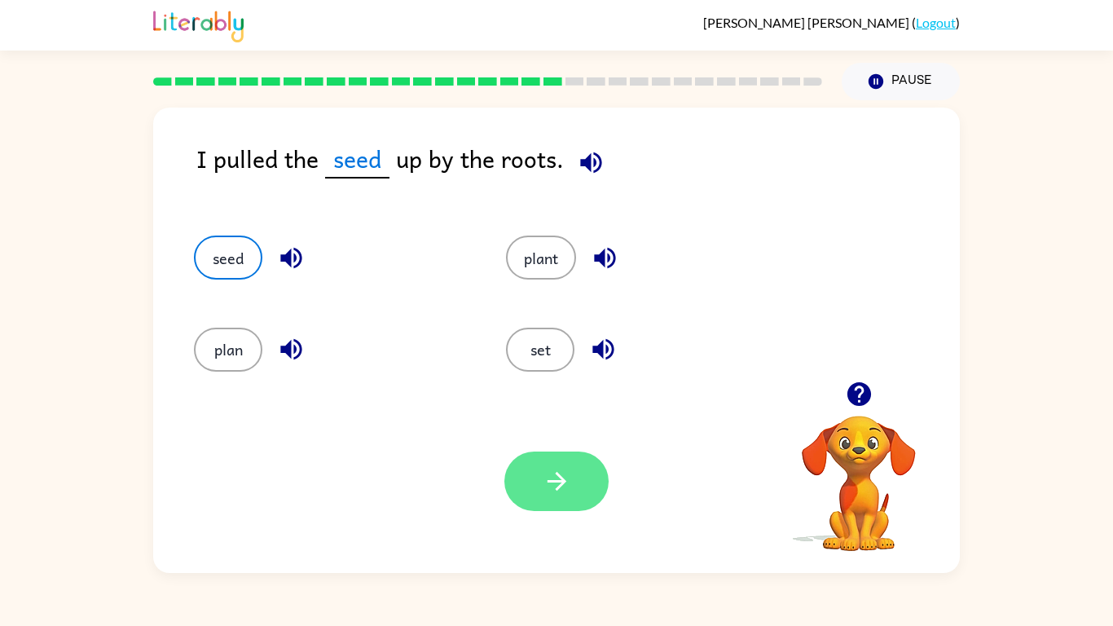
click at [536, 467] on button "button" at bounding box center [556, 480] width 104 height 59
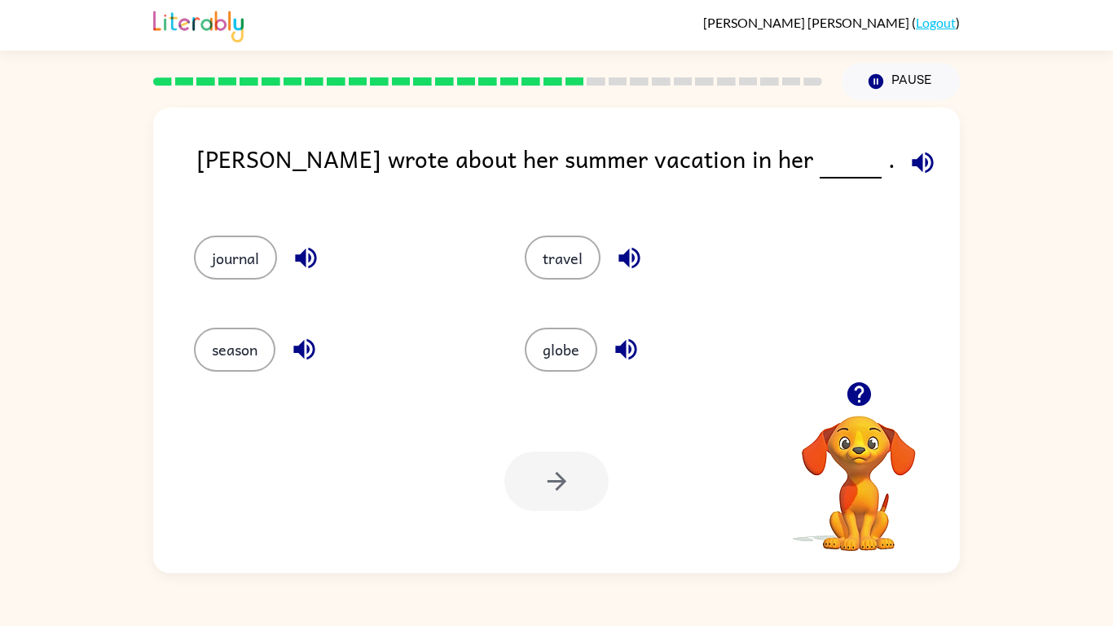
click at [536, 467] on div at bounding box center [556, 480] width 104 height 59
click at [917, 75] on button "Pause Pause" at bounding box center [901, 81] width 118 height 37
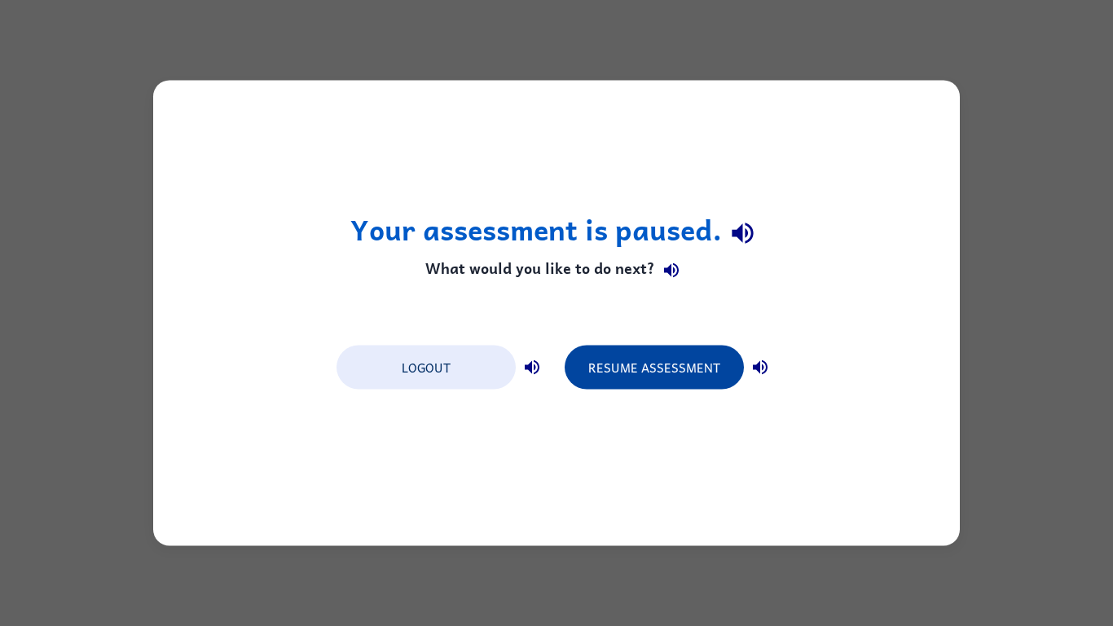
click at [662, 362] on button "Resume Assessment" at bounding box center [654, 367] width 179 height 44
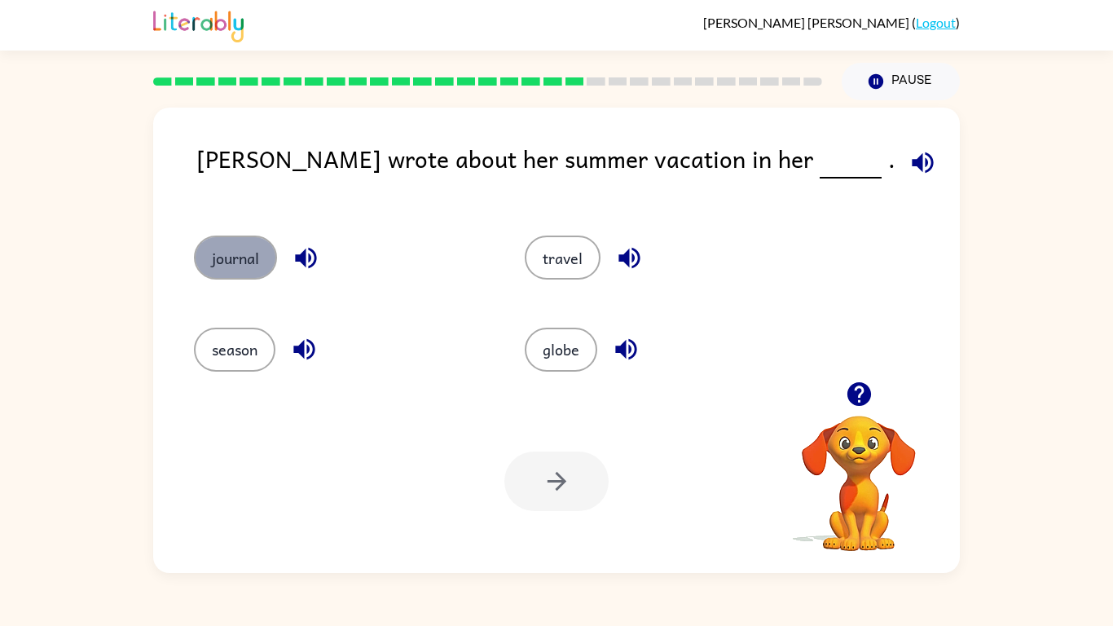
click at [225, 250] on button "journal" at bounding box center [235, 257] width 83 height 44
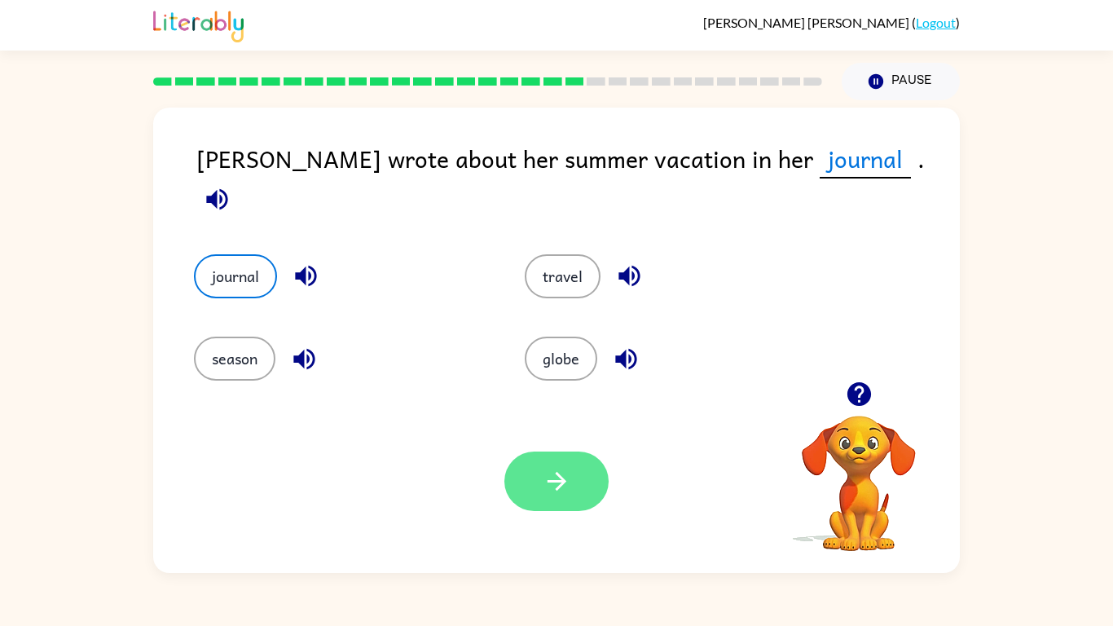
click at [532, 486] on button "button" at bounding box center [556, 480] width 104 height 59
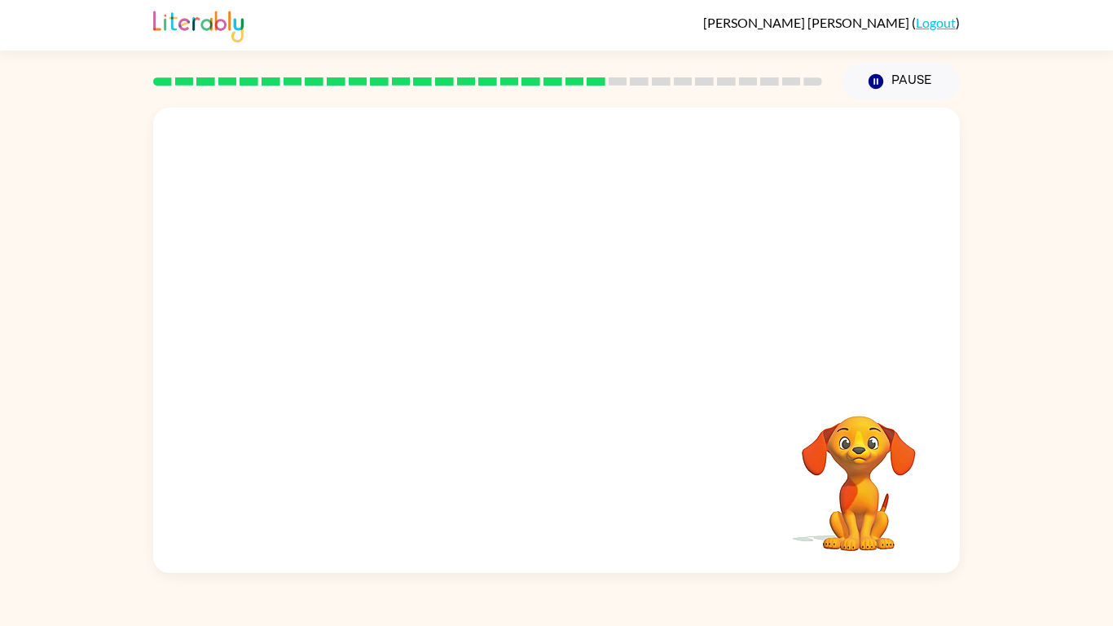
click at [1093, 198] on div "Your browser must support playing .mp4 files to use Literably. Please try using…" at bounding box center [556, 336] width 1113 height 473
click at [567, 123] on video "Your browser must support playing .mp4 files to use Literably. Please try using…" at bounding box center [556, 245] width 807 height 274
click at [653, 270] on video "Your browser must support playing .mp4 files to use Literably. Please try using…" at bounding box center [556, 245] width 807 height 274
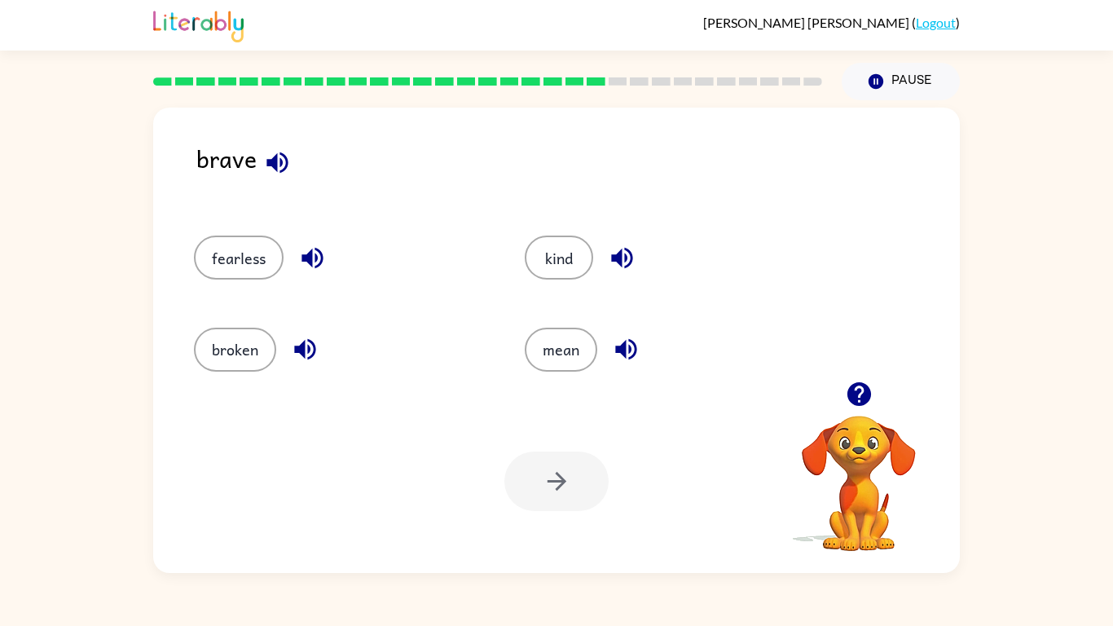
click at [961, 284] on div "brave fearless kind broken mean Your browser must support playing .mp4 files to…" at bounding box center [556, 336] width 1113 height 473
click at [226, 337] on button "broken" at bounding box center [235, 350] width 82 height 44
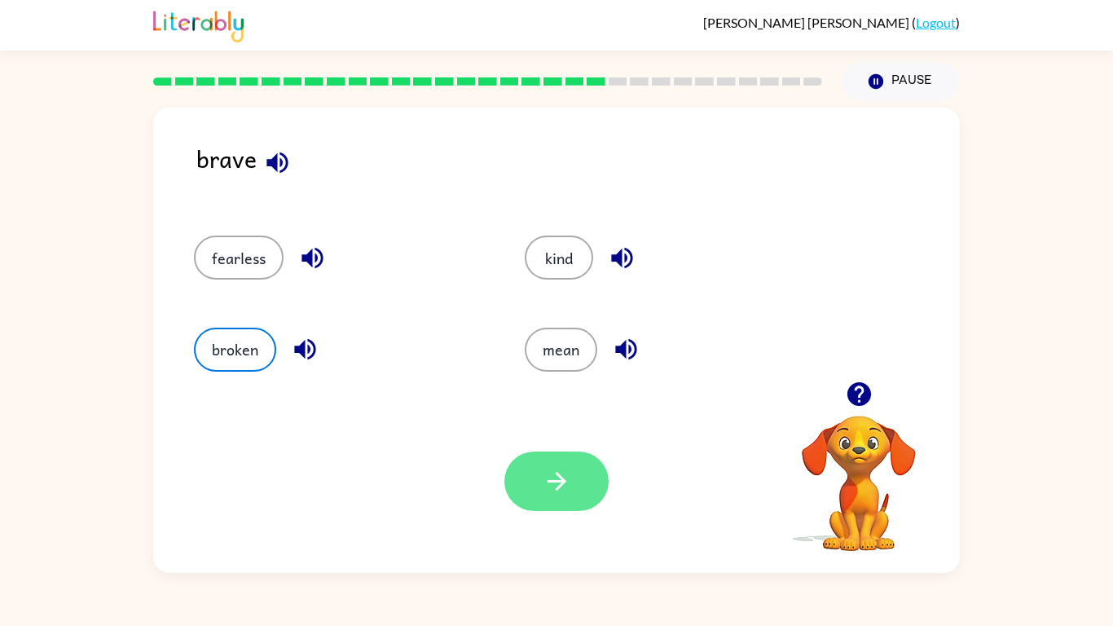
drag, startPoint x: 612, startPoint y: 467, endPoint x: 600, endPoint y: 468, distance: 11.4
click at [600, 468] on div "Your browser must support playing .mp4 files to use Literably. Please try using…" at bounding box center [556, 480] width 807 height 183
click at [600, 468] on button "button" at bounding box center [556, 480] width 104 height 59
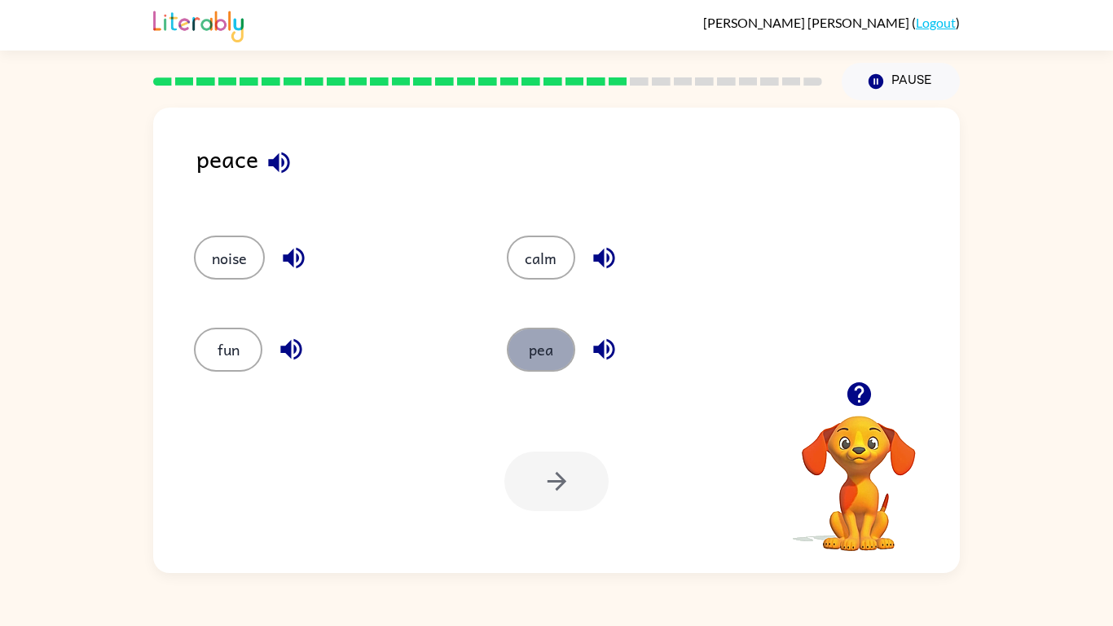
click at [542, 360] on button "pea" at bounding box center [541, 350] width 68 height 44
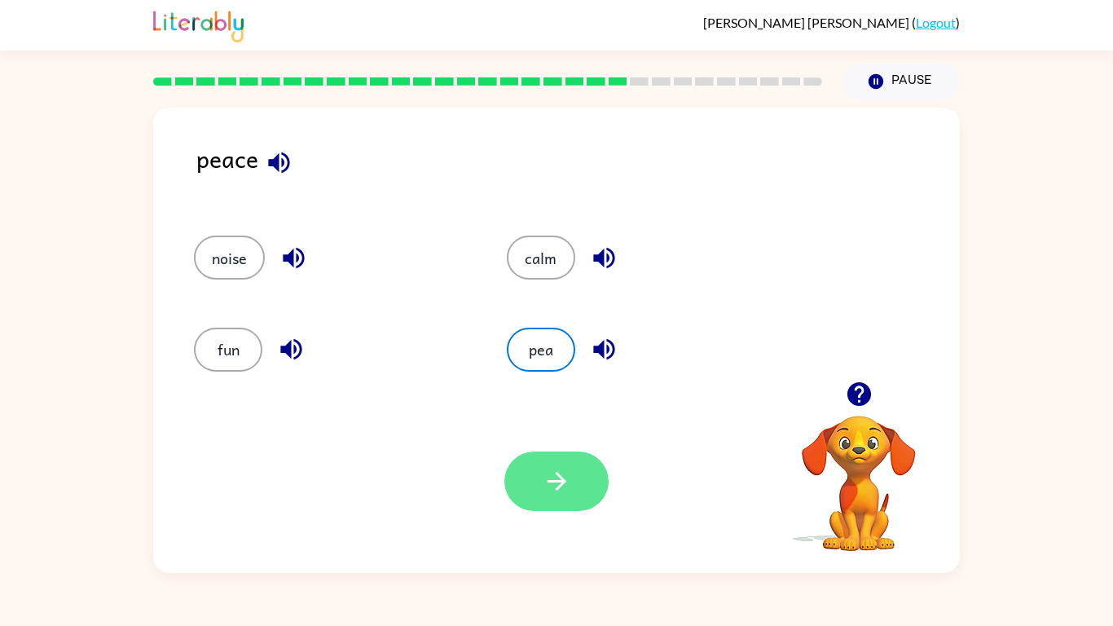
click at [564, 459] on button "button" at bounding box center [556, 480] width 104 height 59
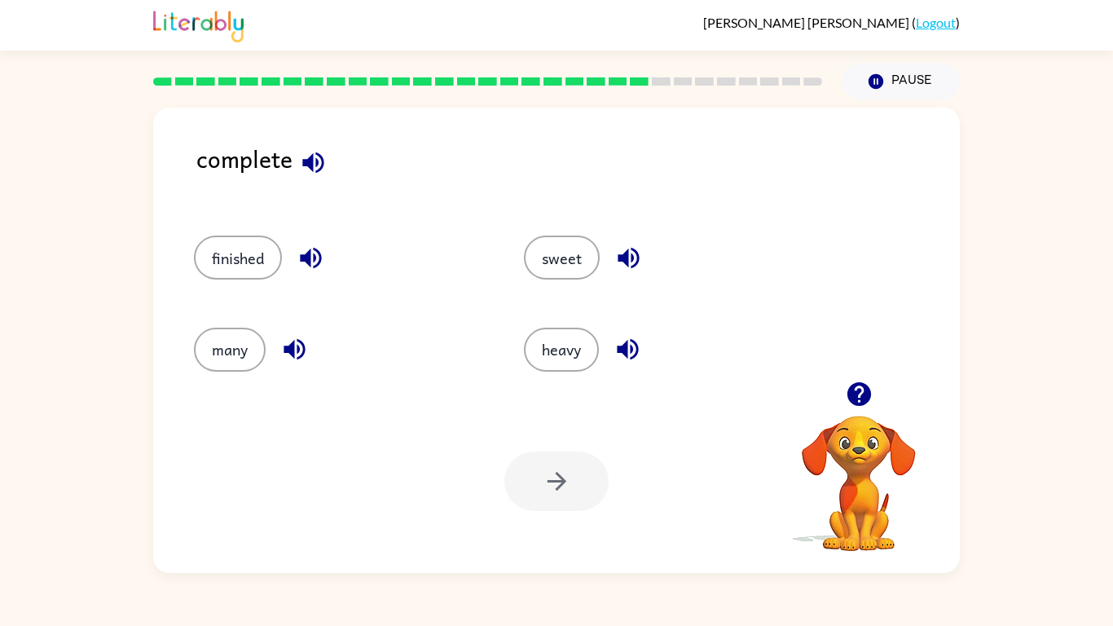
click at [564, 459] on div at bounding box center [556, 480] width 104 height 59
click at [250, 257] on button "finished" at bounding box center [238, 257] width 88 height 44
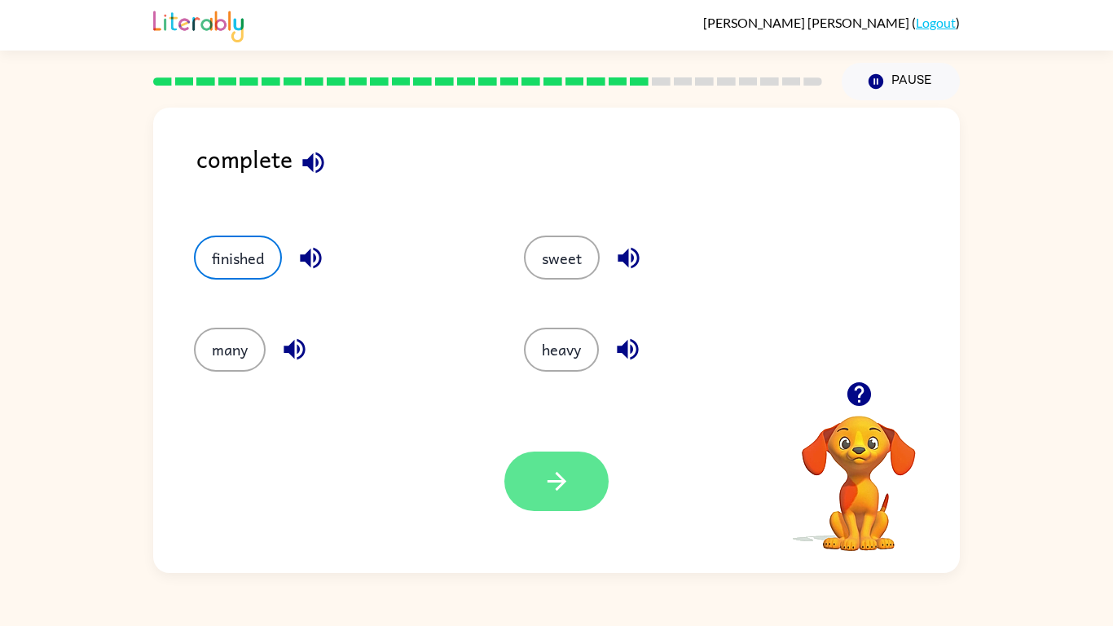
click at [562, 484] on icon "button" at bounding box center [556, 481] width 19 height 19
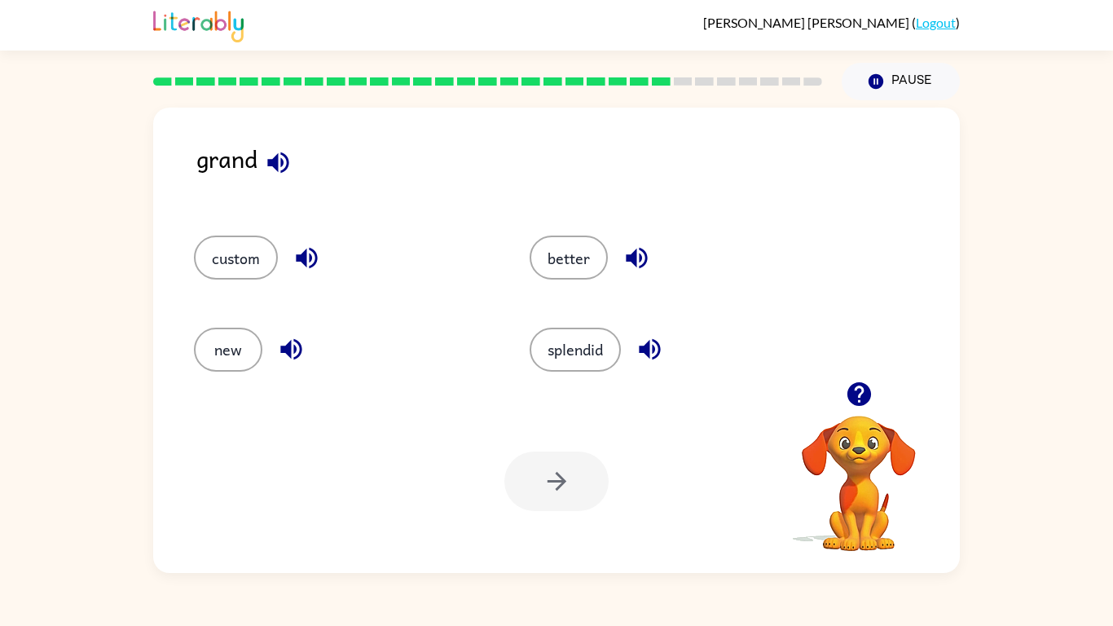
click at [577, 376] on div "splendid" at bounding box center [667, 342] width 336 height 91
click at [565, 258] on button "better" at bounding box center [569, 257] width 78 height 44
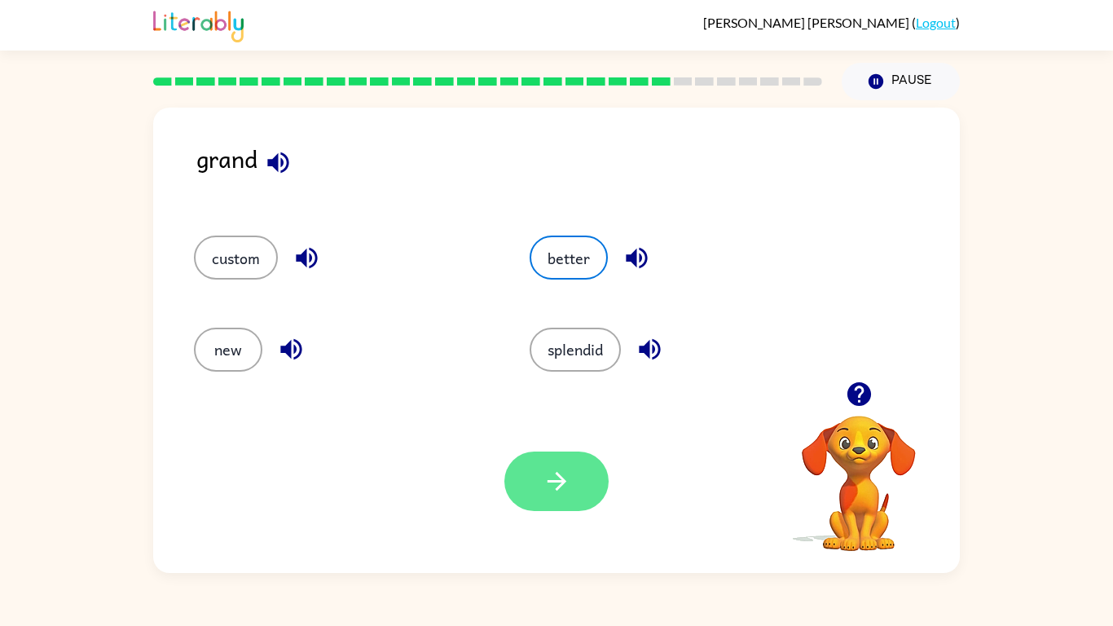
click at [543, 502] on button "button" at bounding box center [556, 480] width 104 height 59
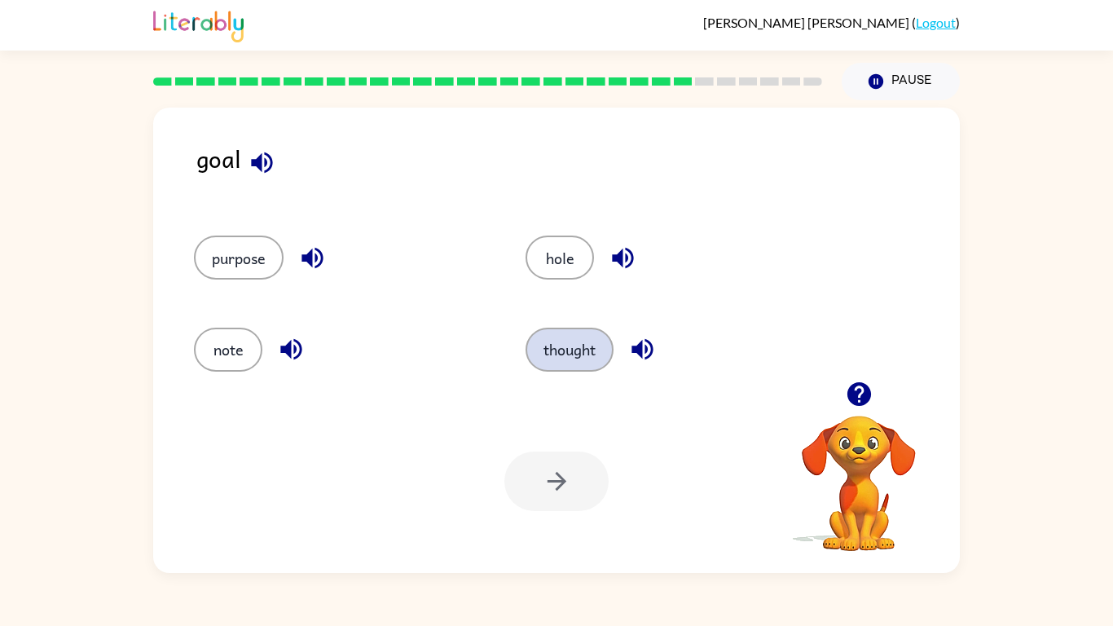
click at [574, 335] on button "thought" at bounding box center [569, 350] width 88 height 44
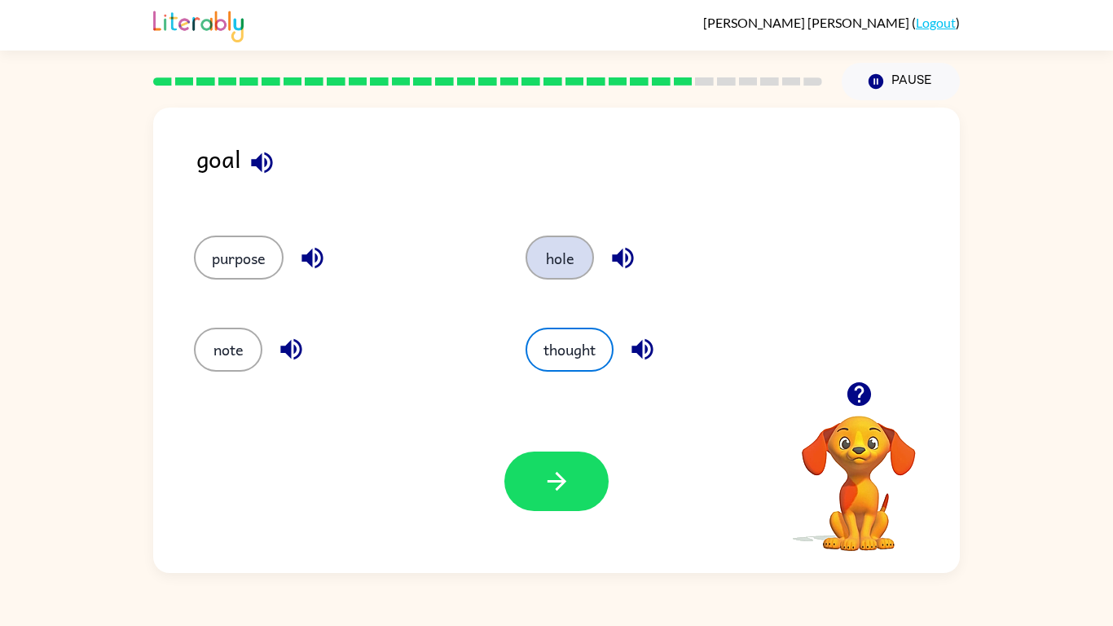
click at [556, 267] on button "hole" at bounding box center [559, 257] width 68 height 44
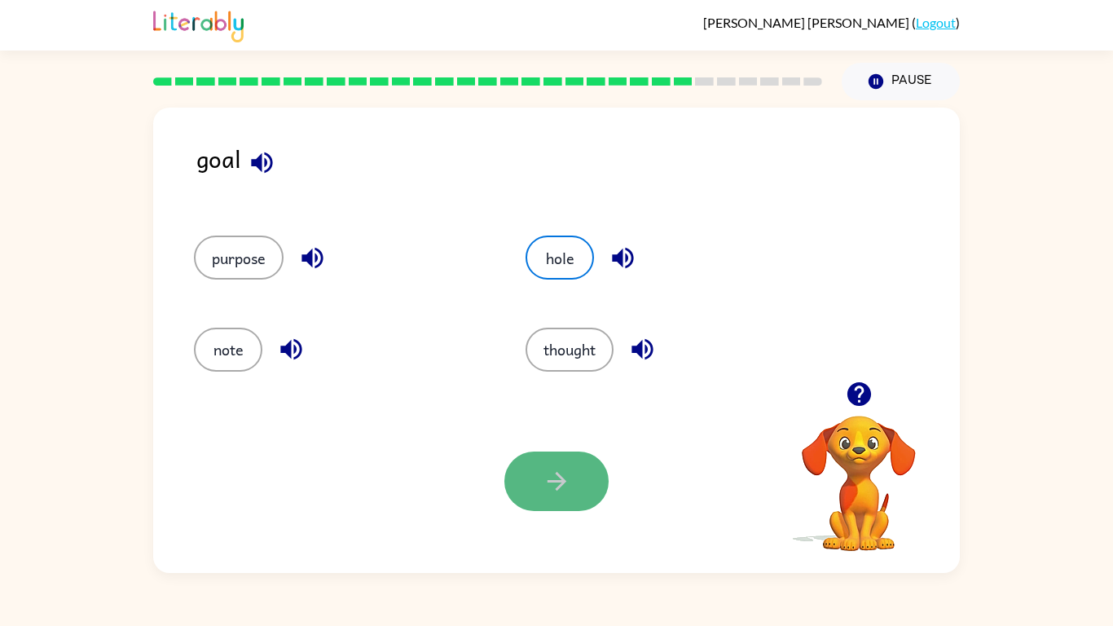
click at [578, 501] on button "button" at bounding box center [556, 480] width 104 height 59
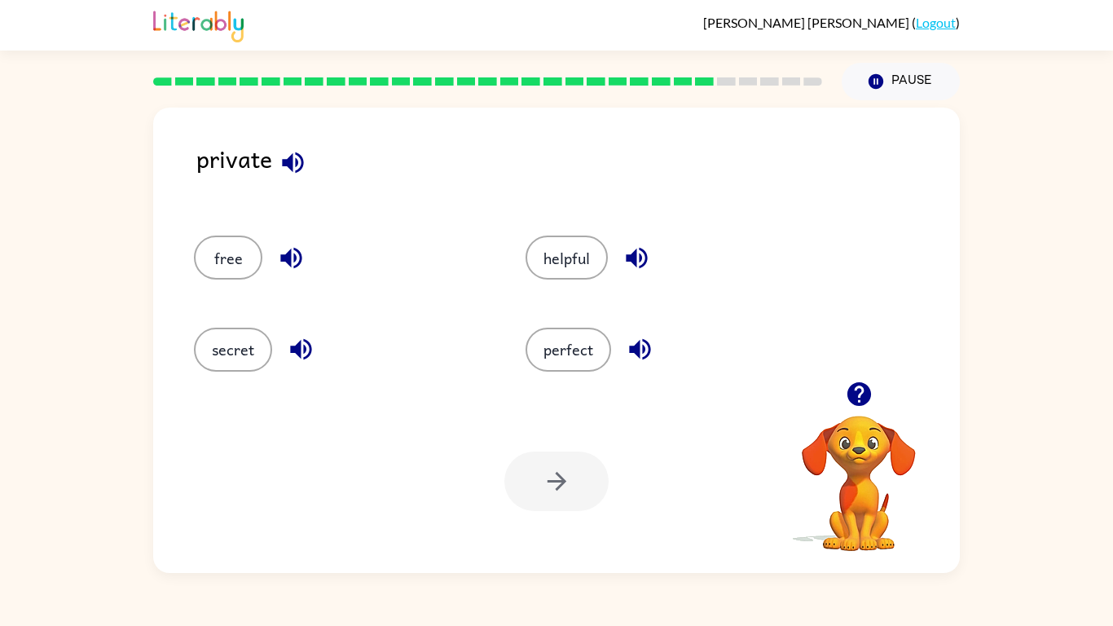
click at [578, 501] on div at bounding box center [556, 480] width 104 height 59
click at [576, 365] on button "perfect" at bounding box center [568, 350] width 86 height 44
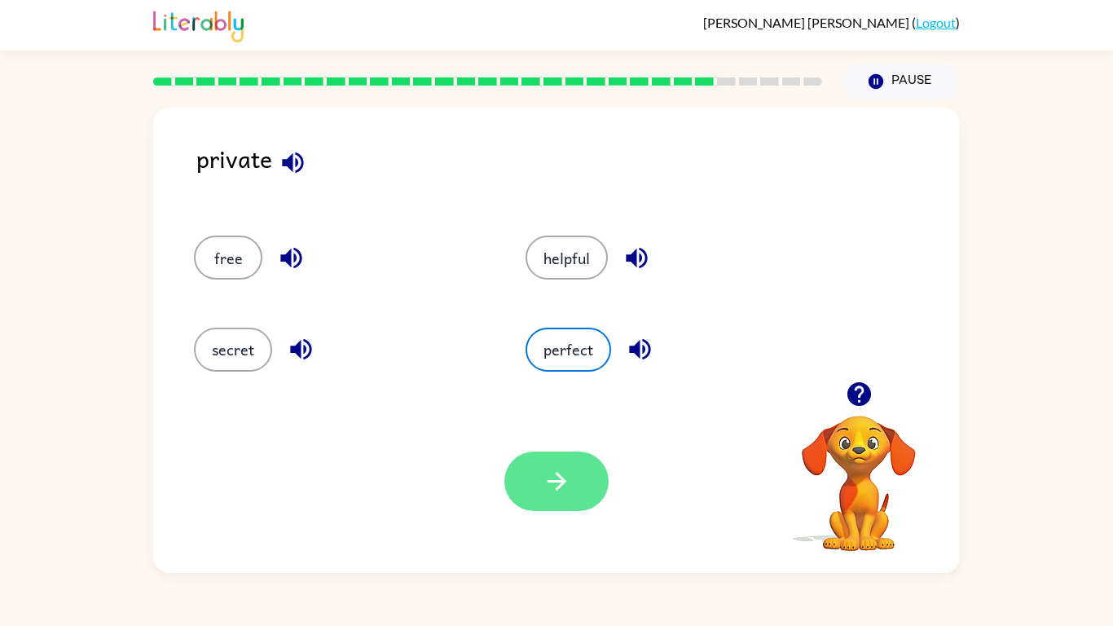
click at [587, 472] on button "button" at bounding box center [556, 480] width 104 height 59
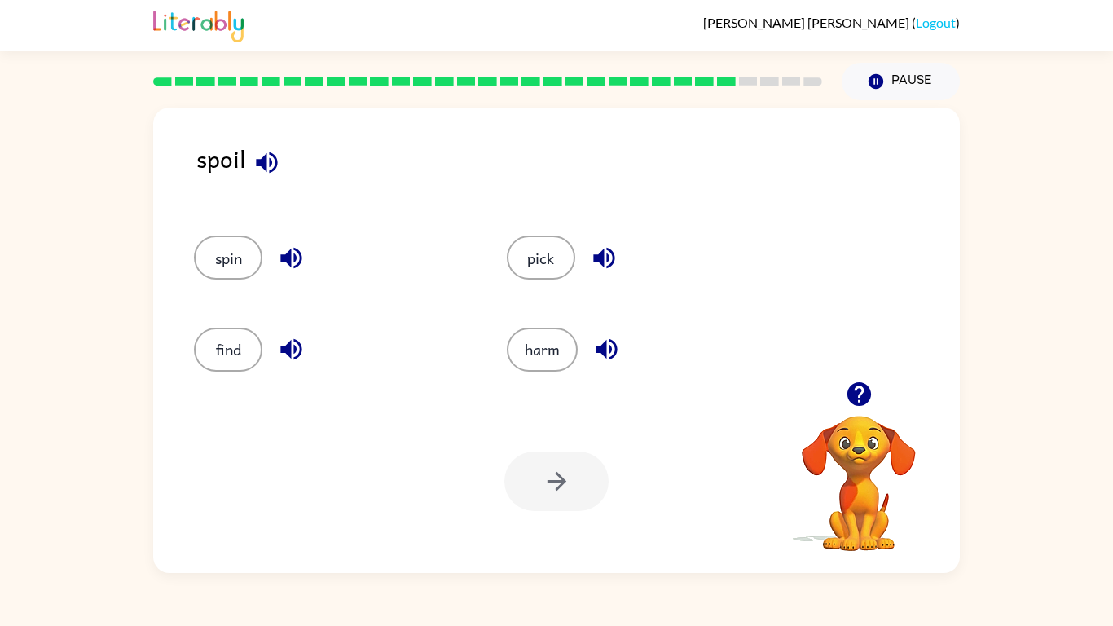
click at [587, 472] on div at bounding box center [556, 480] width 104 height 59
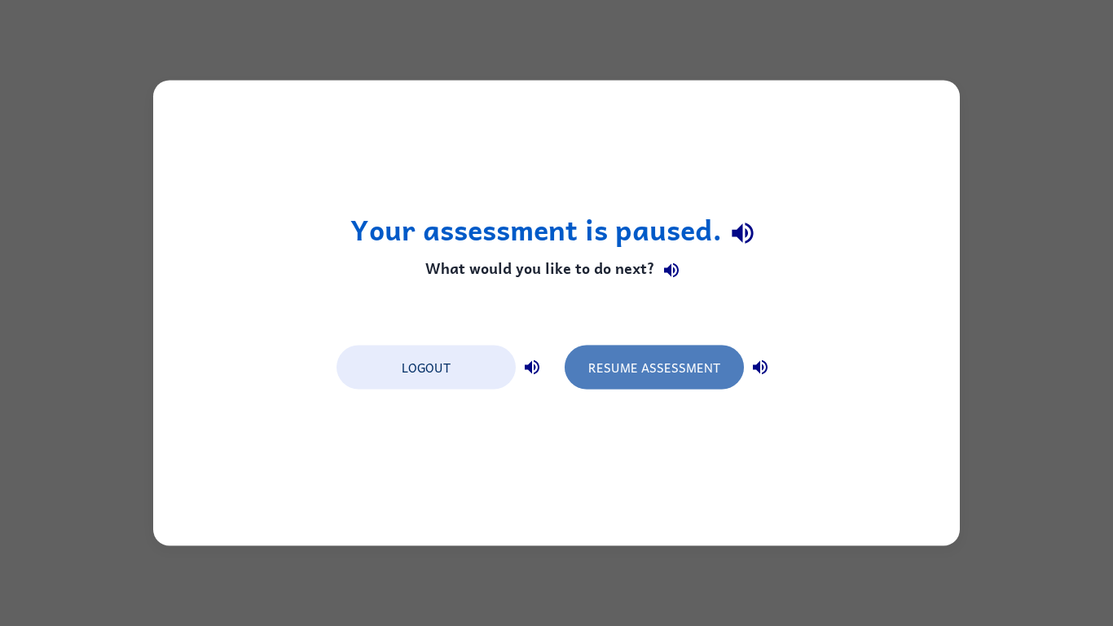
click at [634, 371] on button "Resume Assessment" at bounding box center [654, 367] width 179 height 44
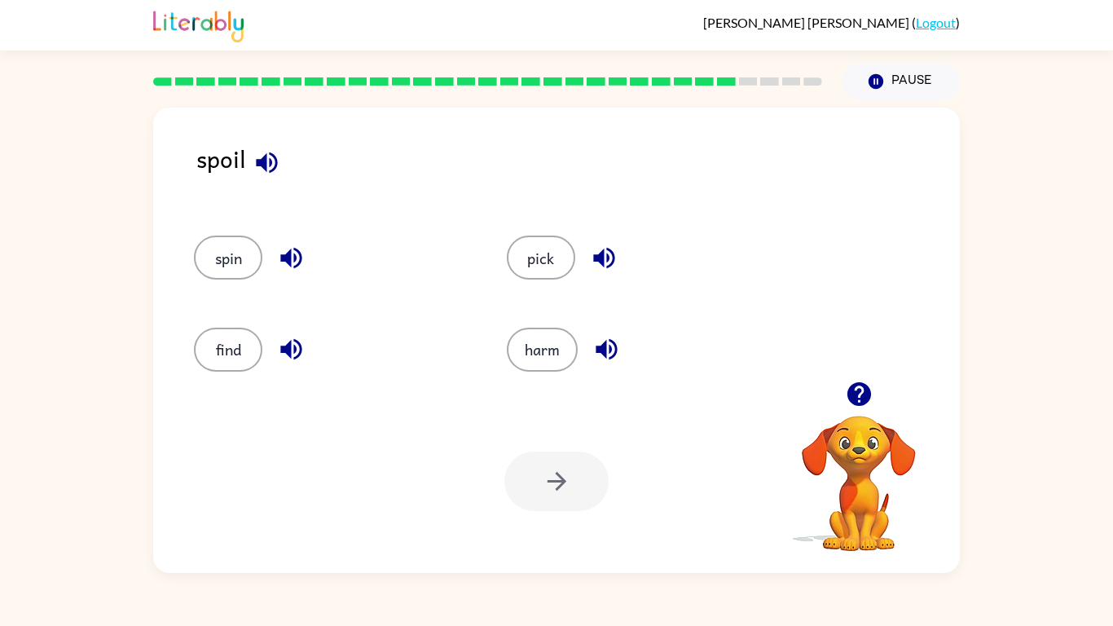
click at [629, 226] on div "pick" at bounding box center [632, 249] width 313 height 91
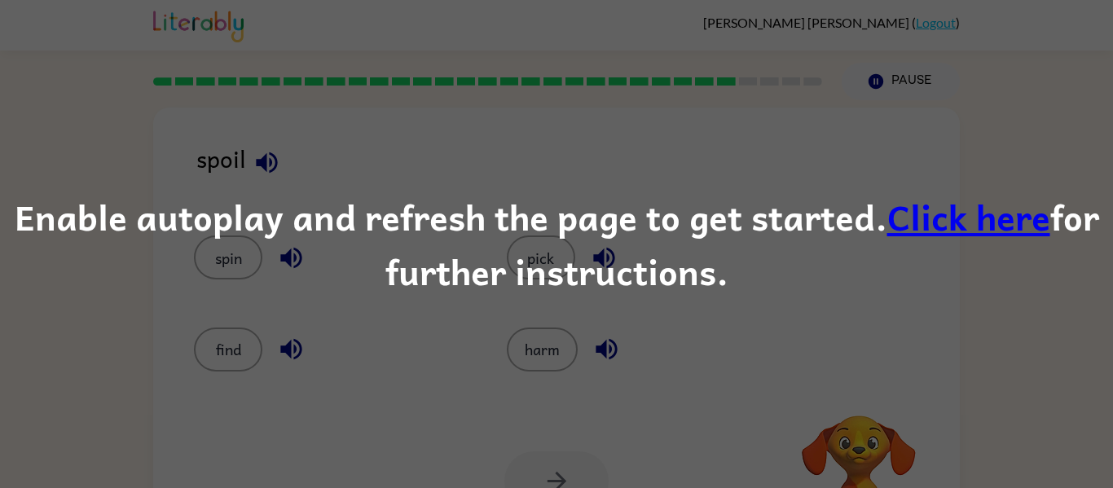
click at [435, 116] on div "Enable autoplay and refresh the page to get started. Click here for further ins…" at bounding box center [556, 244] width 1113 height 488
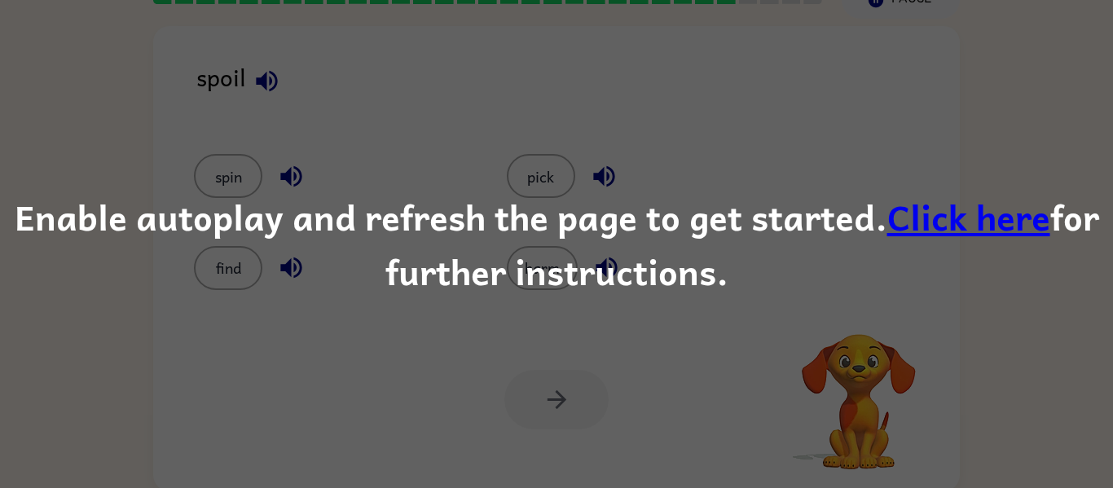
scroll to position [85, 0]
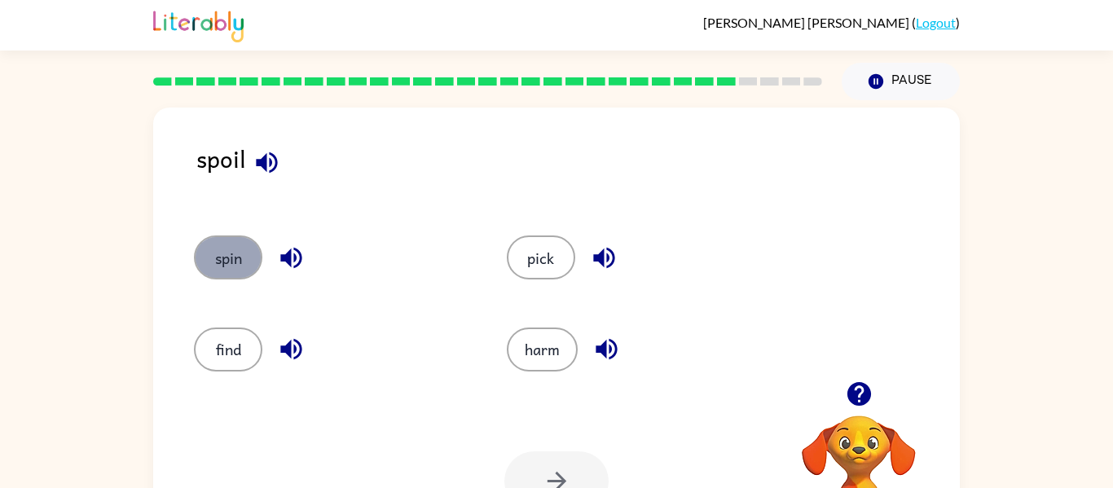
click at [222, 273] on button "spin" at bounding box center [228, 257] width 68 height 44
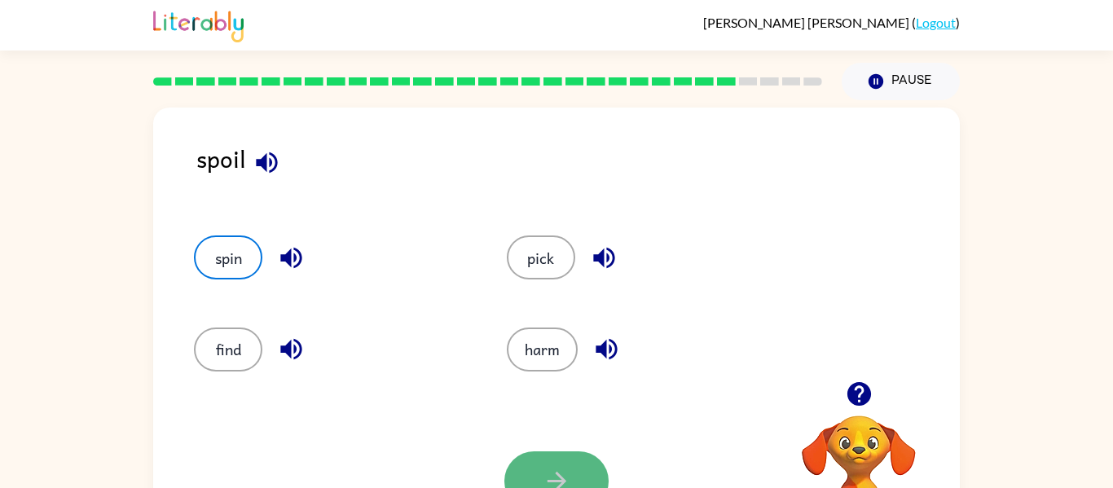
click at [526, 464] on button "button" at bounding box center [556, 480] width 104 height 59
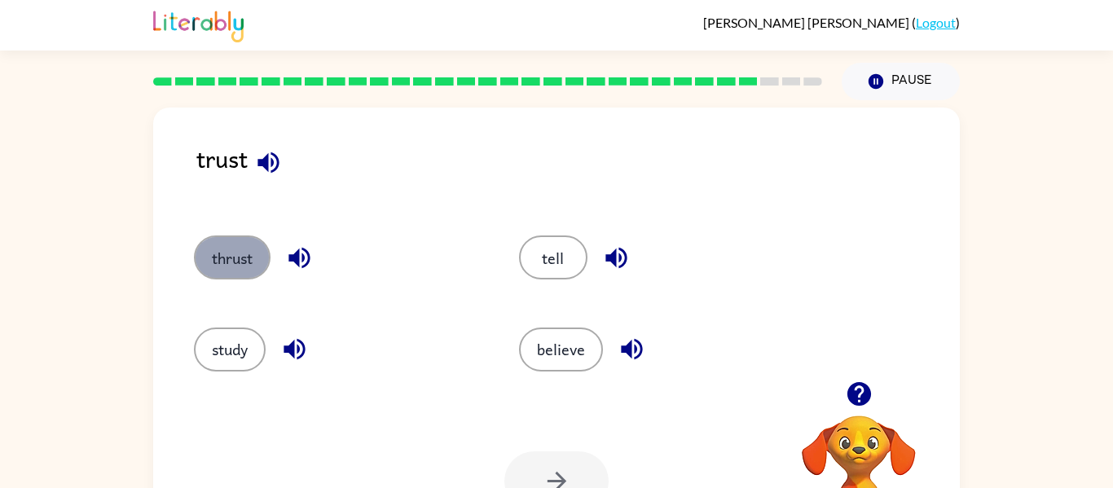
click at [246, 264] on button "thrust" at bounding box center [232, 257] width 77 height 44
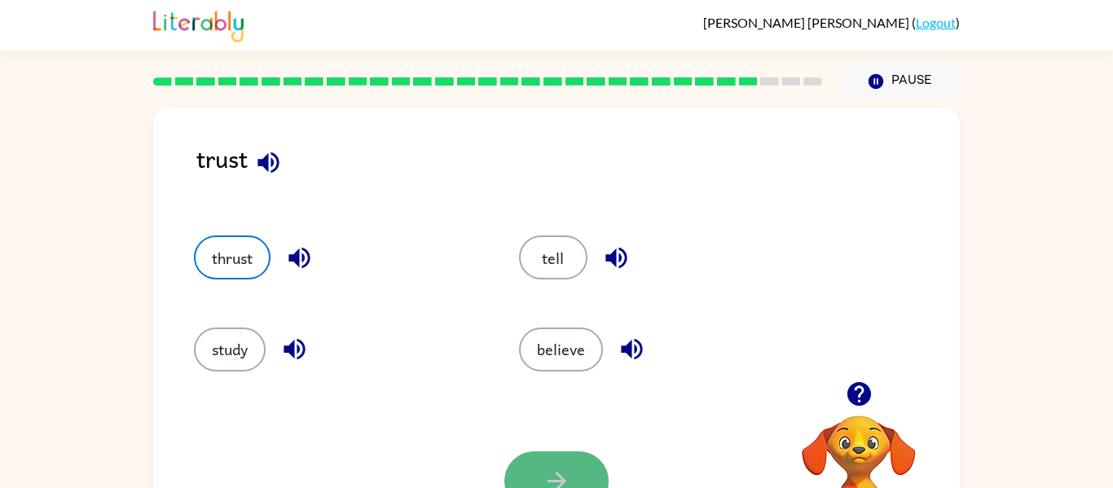
click at [568, 464] on button "button" at bounding box center [556, 480] width 104 height 59
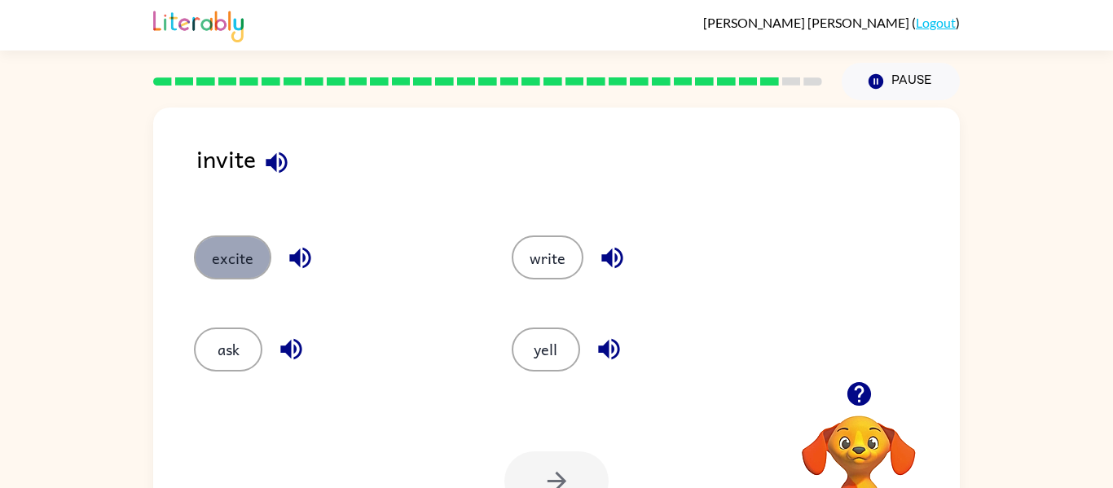
click at [242, 255] on button "excite" at bounding box center [232, 257] width 77 height 44
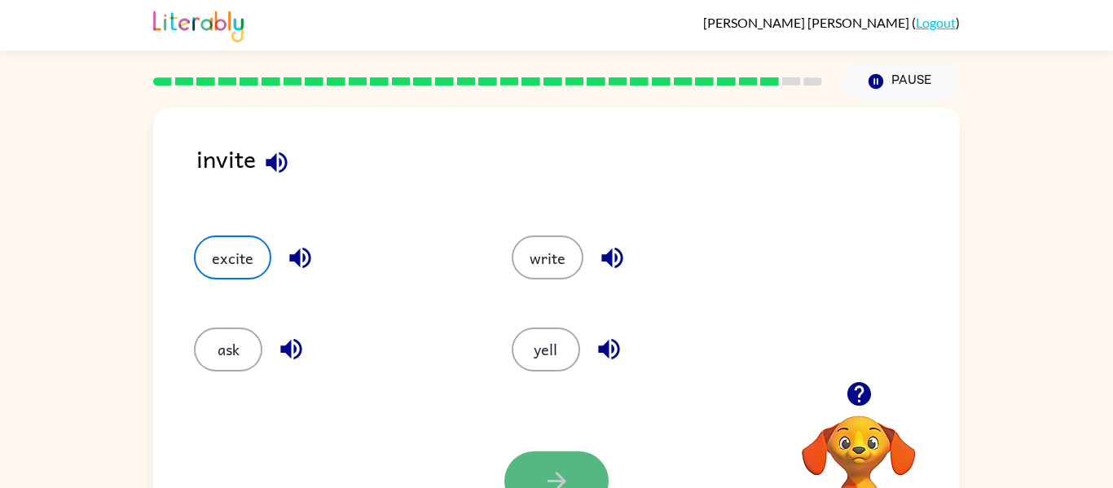
click at [578, 482] on button "button" at bounding box center [556, 480] width 104 height 59
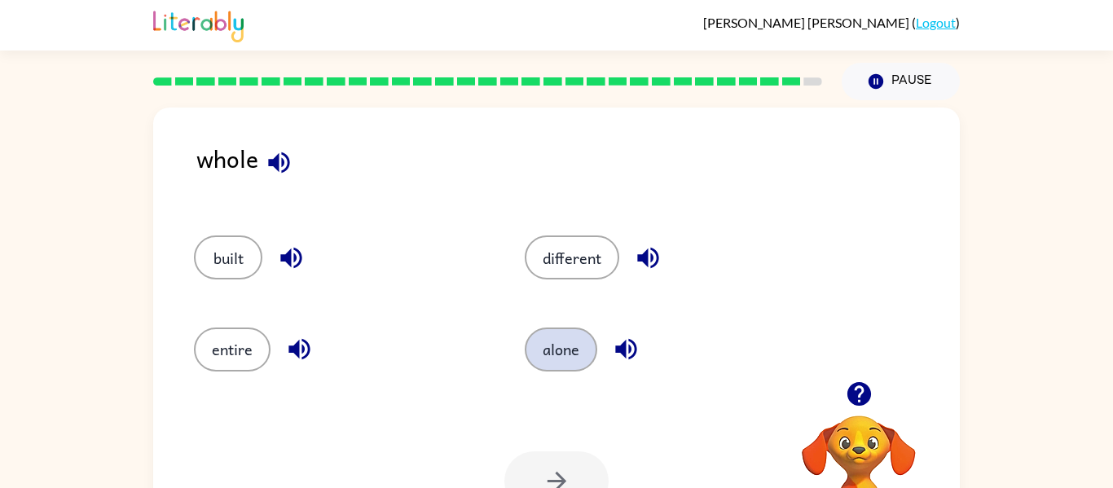
click at [560, 351] on button "alone" at bounding box center [561, 350] width 73 height 44
click at [554, 475] on icon "button" at bounding box center [557, 481] width 29 height 29
